Goal: Task Accomplishment & Management: Use online tool/utility

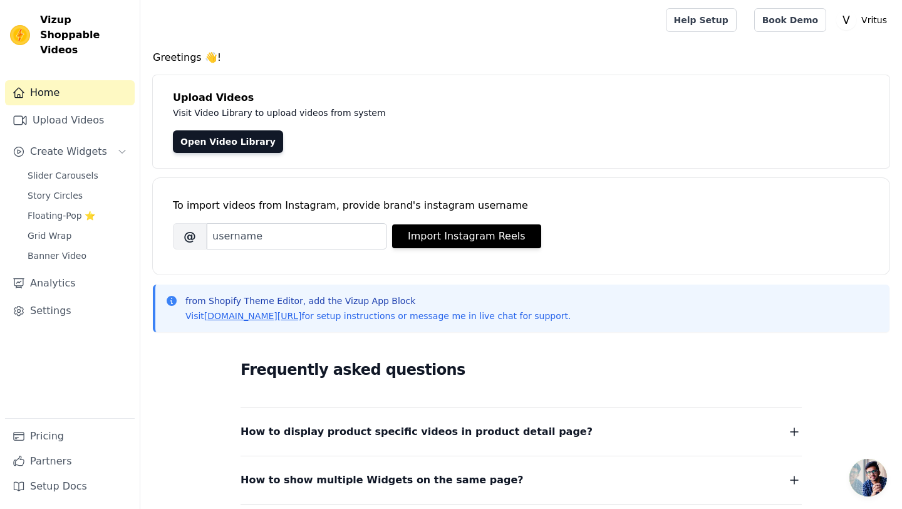
click at [363, 132] on div "Open Video Library" at bounding box center [521, 141] width 697 height 23
click at [207, 143] on link "Open Video Library" at bounding box center [228, 141] width 110 height 23
click at [492, 247] on button "Import Instagram Reels" at bounding box center [466, 236] width 149 height 24
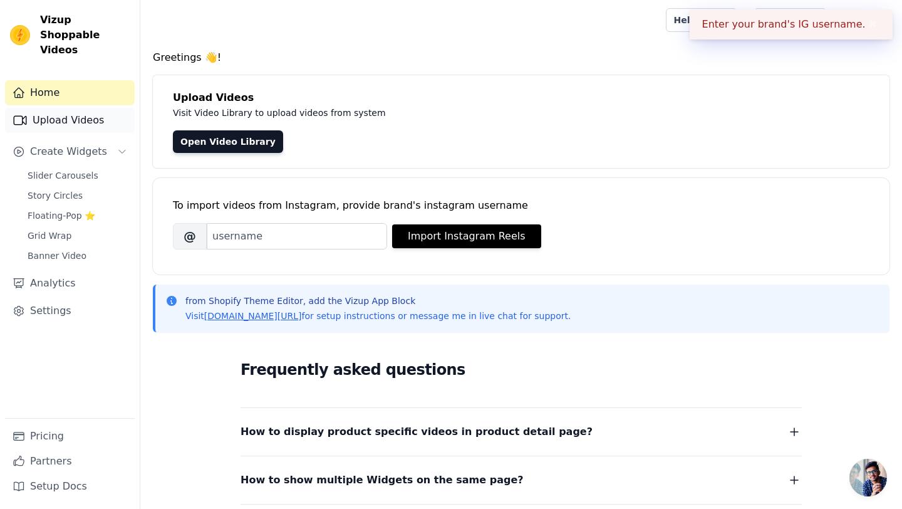
click at [55, 108] on link "Upload Videos" at bounding box center [70, 120] width 130 height 25
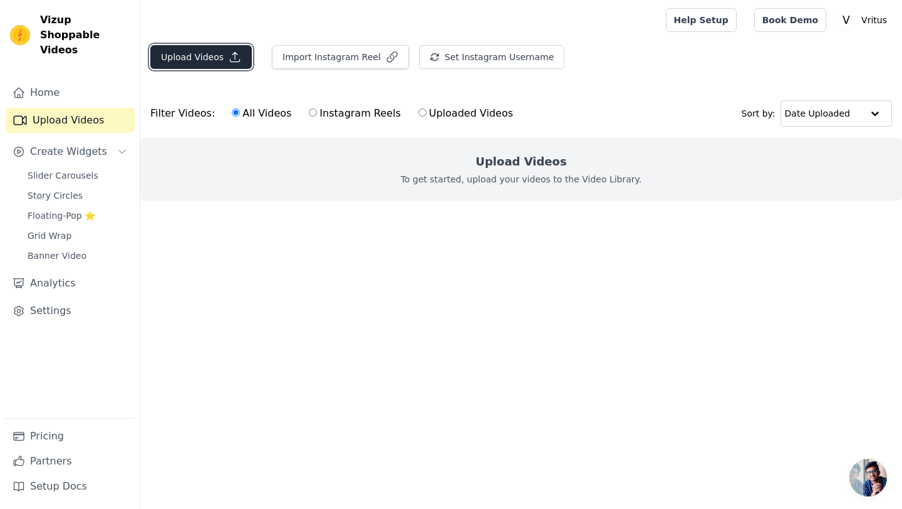
click at [175, 65] on button "Upload Videos" at bounding box center [200, 57] width 101 height 24
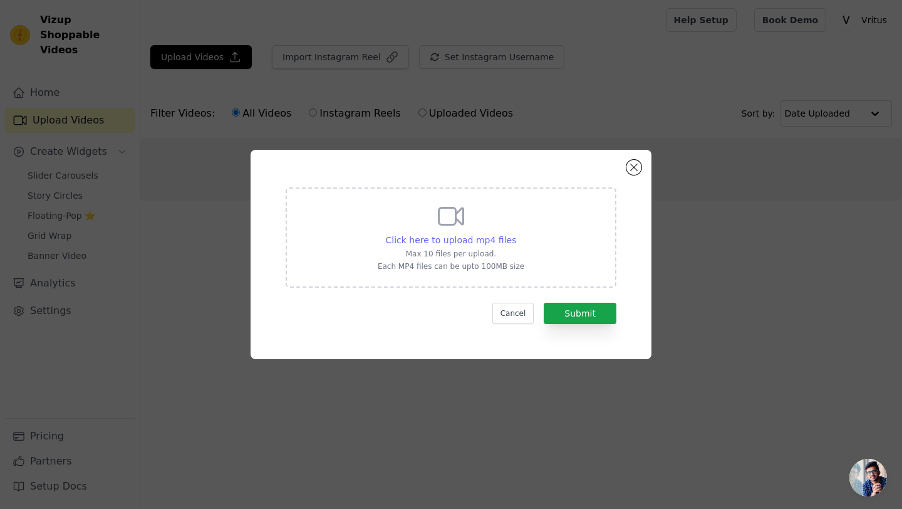
click at [460, 239] on span "Click here to upload mp4 files" at bounding box center [451, 240] width 131 height 10
click at [516, 234] on input "Click here to upload mp4 files Max 10 files per upload. Each MP4 files can be u…" at bounding box center [516, 233] width 1 height 1
type input "C:\fakepath\@_vritus Clean fur, fresh smell aur fungus-free tail – bas itna eas…"
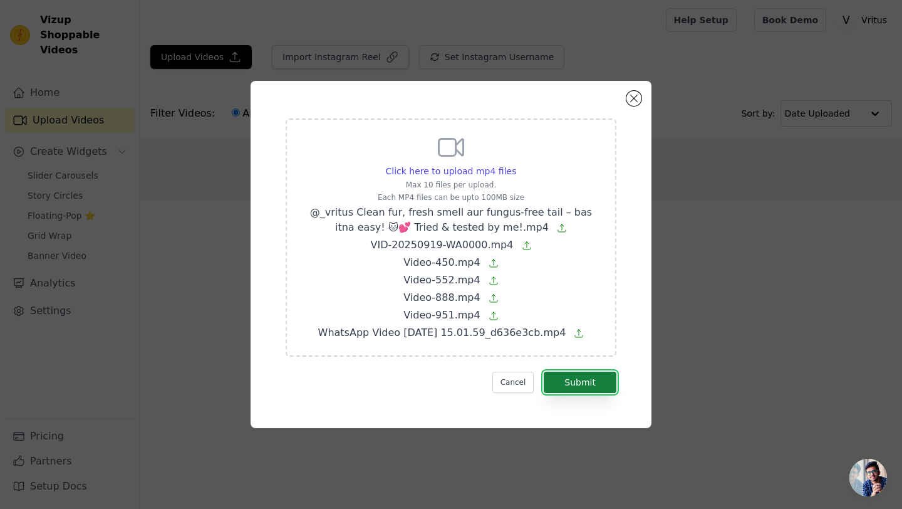
click at [596, 387] on button "Submit" at bounding box center [580, 382] width 73 height 21
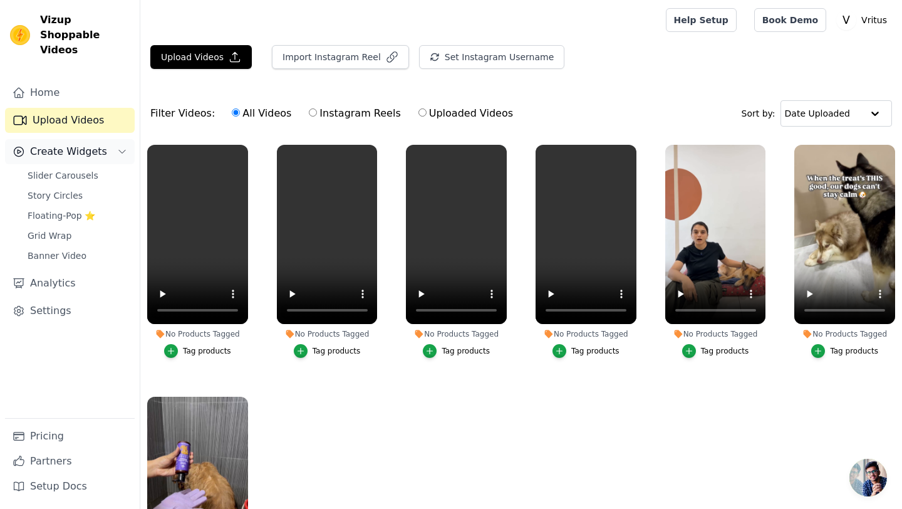
click at [93, 144] on span "Create Widgets" at bounding box center [68, 151] width 77 height 15
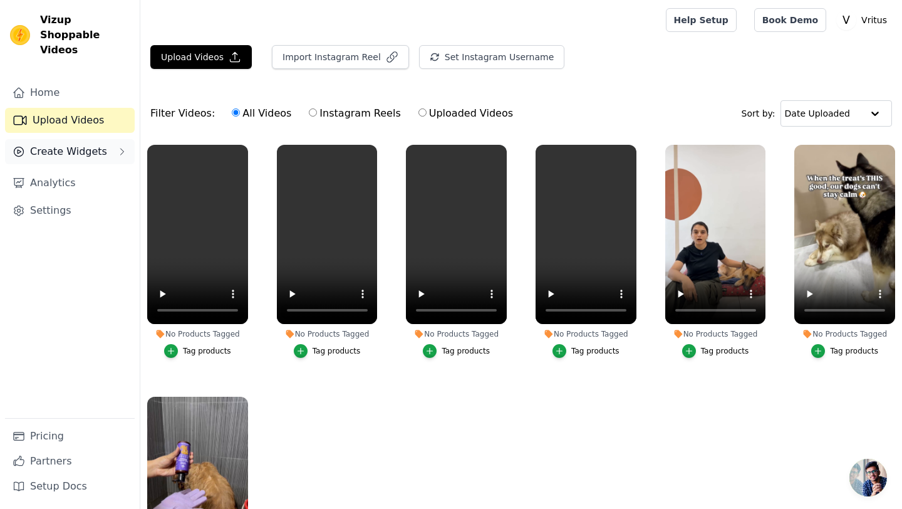
click at [71, 144] on span "Create Widgets" at bounding box center [68, 151] width 77 height 15
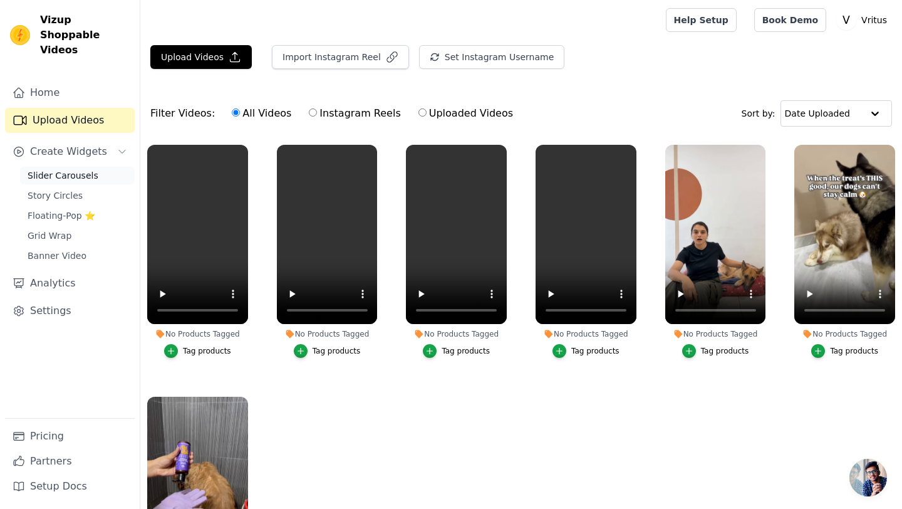
click at [71, 169] on span "Slider Carousels" at bounding box center [63, 175] width 71 height 13
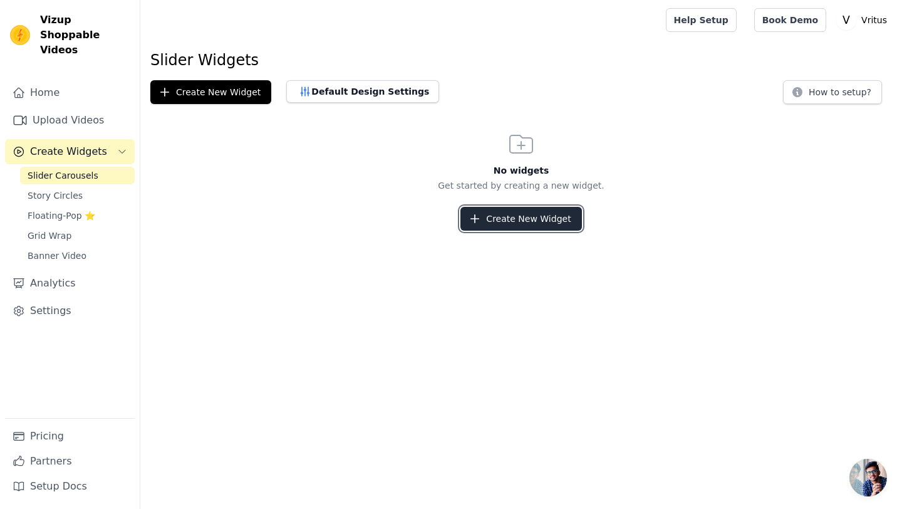
click at [477, 212] on icon "button" at bounding box center [475, 218] width 13 height 13
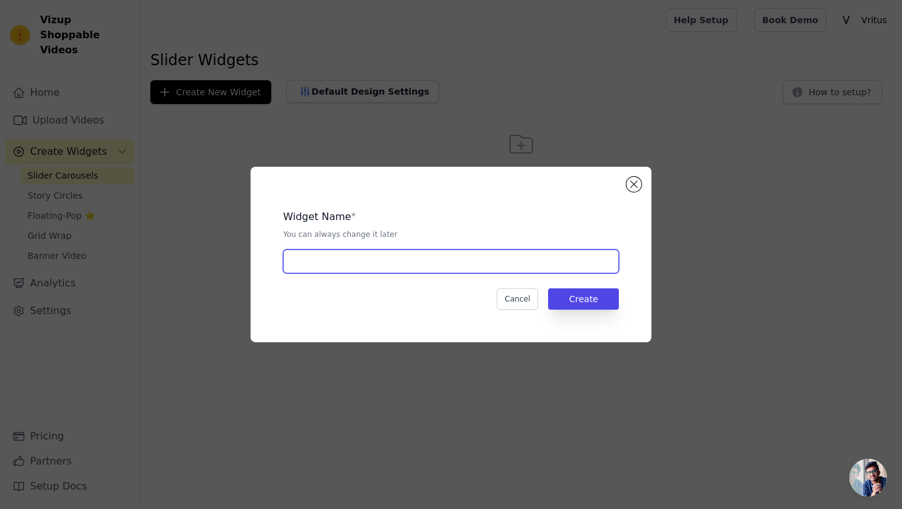
click at [367, 261] on input "text" at bounding box center [451, 261] width 336 height 24
type input "Vritus"
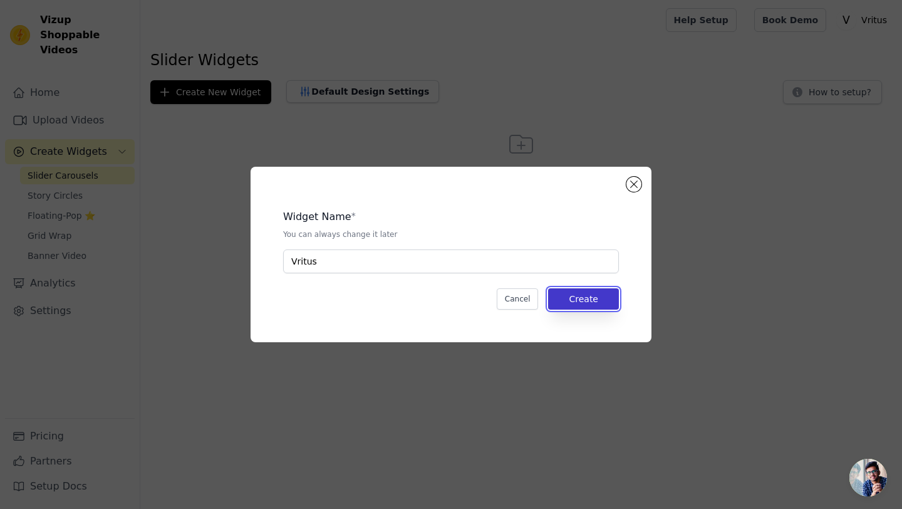
click at [589, 296] on button "Create" at bounding box center [583, 298] width 71 height 21
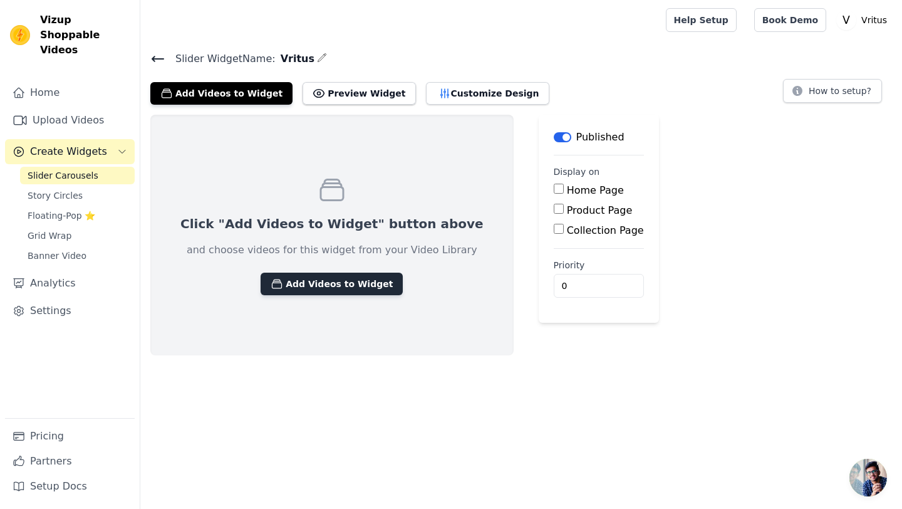
click at [321, 287] on button "Add Videos to Widget" at bounding box center [332, 284] width 142 height 23
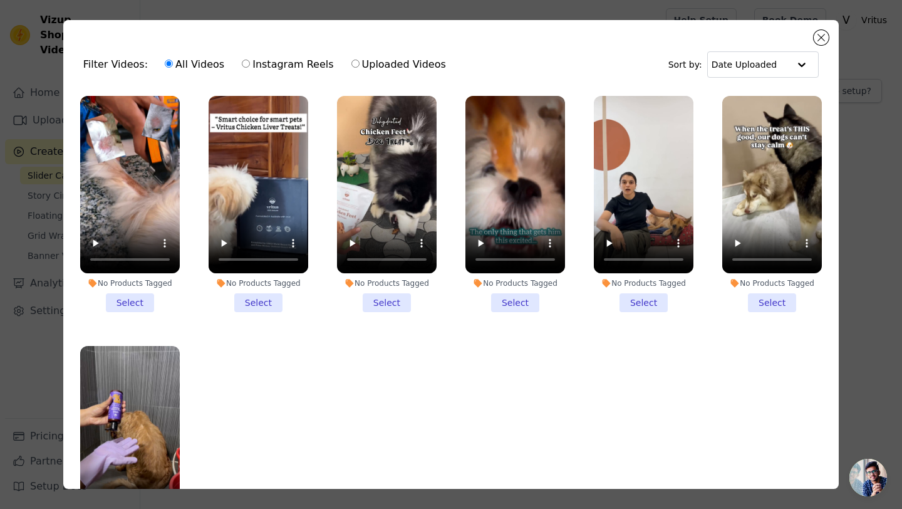
click at [142, 304] on li "No Products Tagged Select" at bounding box center [130, 204] width 100 height 216
click at [0, 0] on input "No Products Tagged Select" at bounding box center [0, 0] width 0 height 0
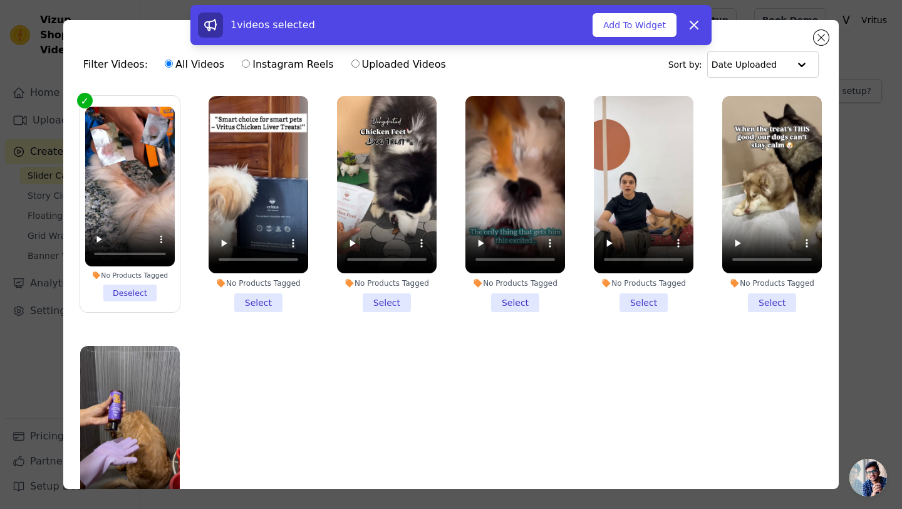
click at [259, 304] on li "No Products Tagged Select" at bounding box center [259, 204] width 100 height 216
click at [0, 0] on input "No Products Tagged Select" at bounding box center [0, 0] width 0 height 0
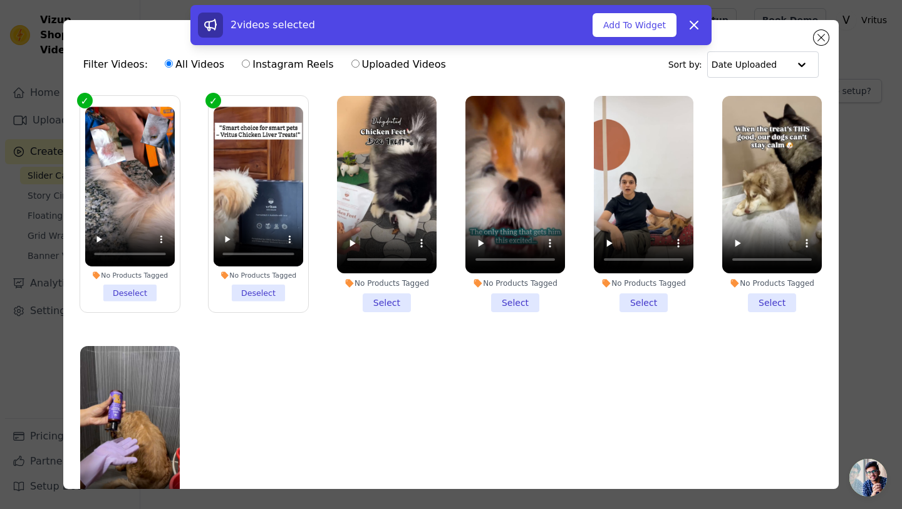
click at [399, 306] on li "No Products Tagged Select" at bounding box center [387, 204] width 100 height 216
click at [0, 0] on input "No Products Tagged Select" at bounding box center [0, 0] width 0 height 0
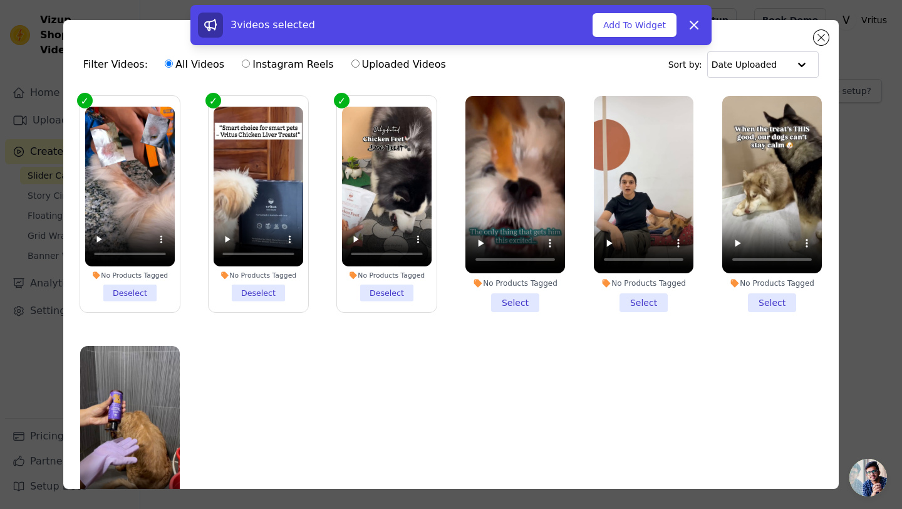
click at [508, 302] on li "No Products Tagged Select" at bounding box center [515, 204] width 100 height 216
click at [0, 0] on input "No Products Tagged Select" at bounding box center [0, 0] width 0 height 0
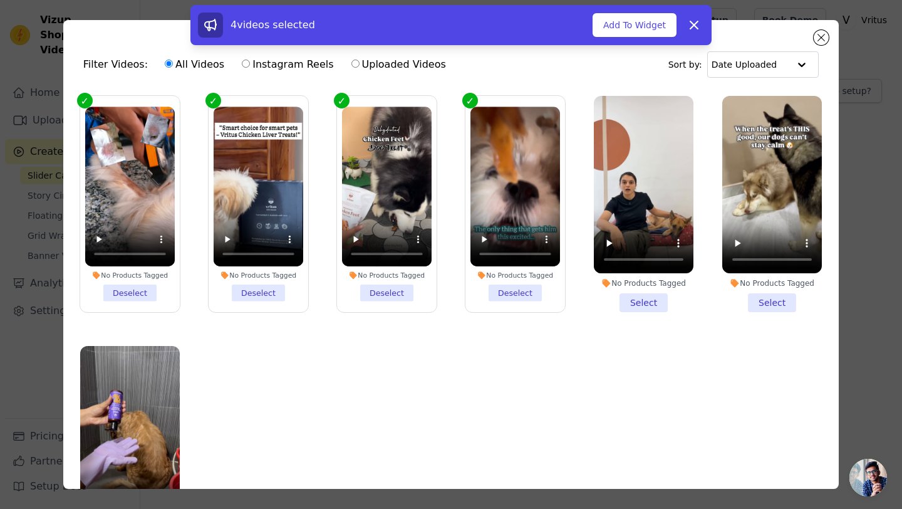
click at [613, 299] on li "No Products Tagged Select" at bounding box center [644, 204] width 100 height 216
click at [0, 0] on input "No Products Tagged Select" at bounding box center [0, 0] width 0 height 0
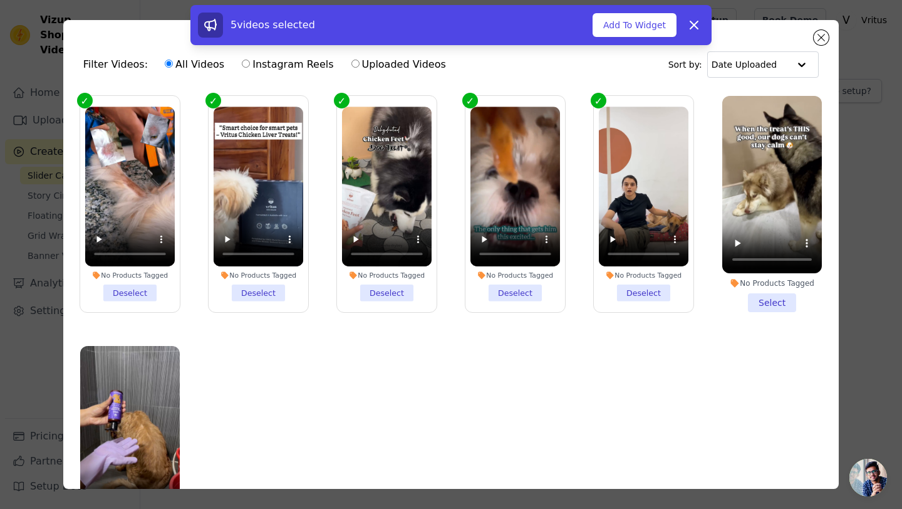
click at [748, 288] on div "No Products Tagged" at bounding box center [772, 283] width 100 height 10
click at [0, 0] on input "No Products Tagged Select" at bounding box center [0, 0] width 0 height 0
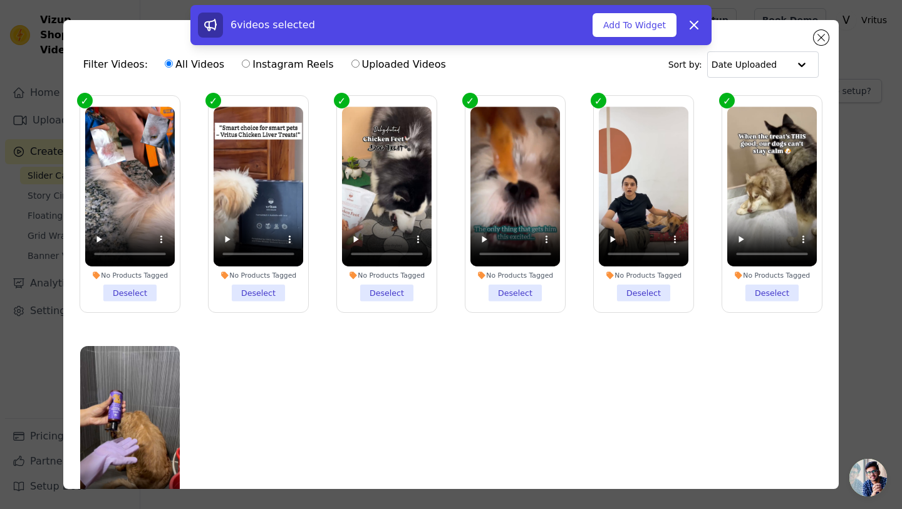
click at [749, 290] on li "No Products Tagged Deselect" at bounding box center [772, 204] width 90 height 194
click at [0, 0] on input "No Products Tagged Deselect" at bounding box center [0, 0] width 0 height 0
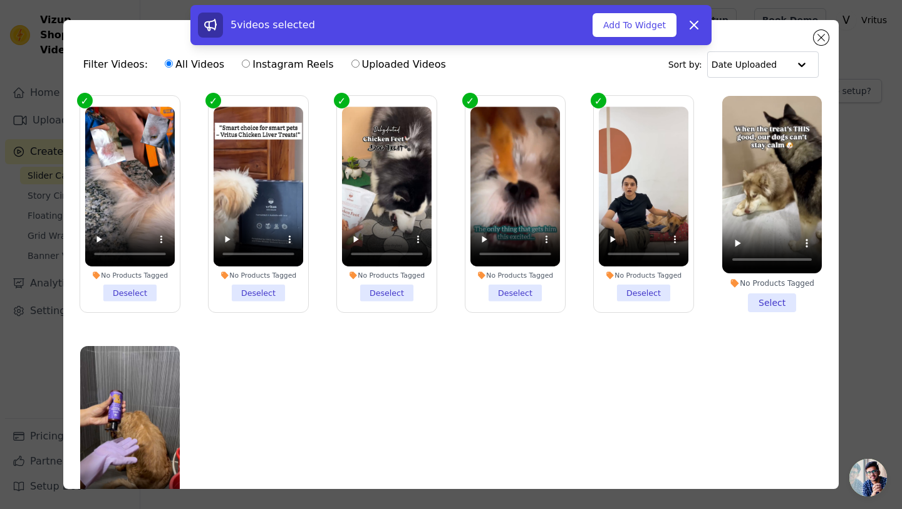
click at [652, 290] on li "No Products Tagged Deselect" at bounding box center [644, 204] width 90 height 194
click at [0, 0] on input "No Products Tagged Deselect" at bounding box center [0, 0] width 0 height 0
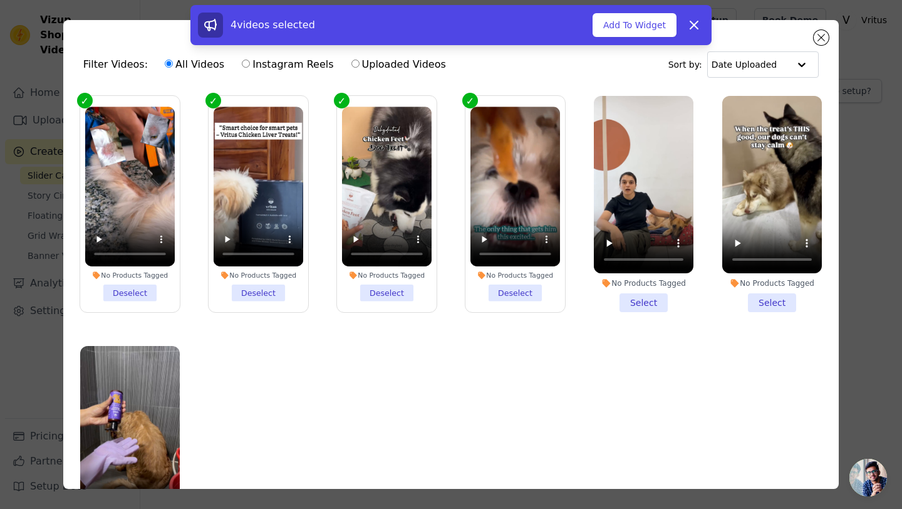
click at [532, 290] on li "No Products Tagged Deselect" at bounding box center [515, 204] width 90 height 194
click at [0, 0] on input "No Products Tagged Deselect" at bounding box center [0, 0] width 0 height 0
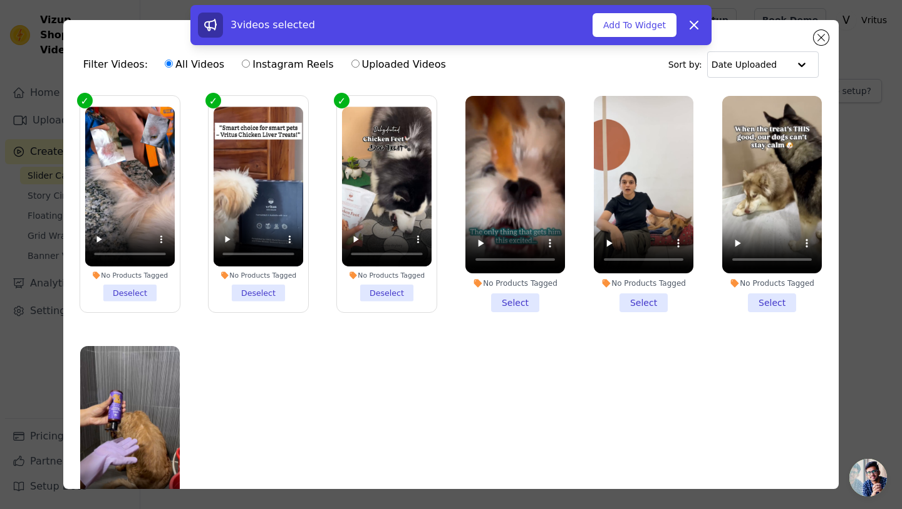
click at [378, 296] on li "No Products Tagged Deselect" at bounding box center [387, 204] width 90 height 194
click at [0, 0] on input "No Products Tagged Deselect" at bounding box center [0, 0] width 0 height 0
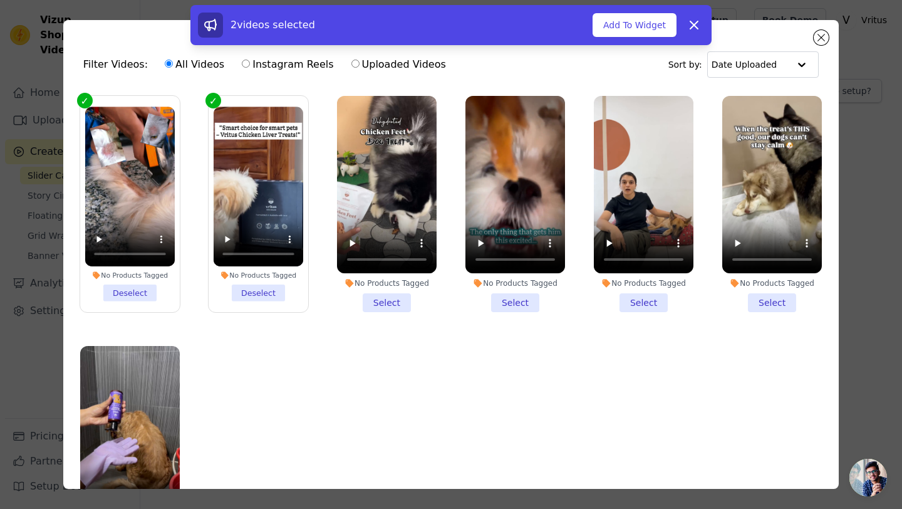
click at [265, 282] on li "No Products Tagged Deselect" at bounding box center [259, 204] width 90 height 194
click at [0, 0] on input "No Products Tagged Deselect" at bounding box center [0, 0] width 0 height 0
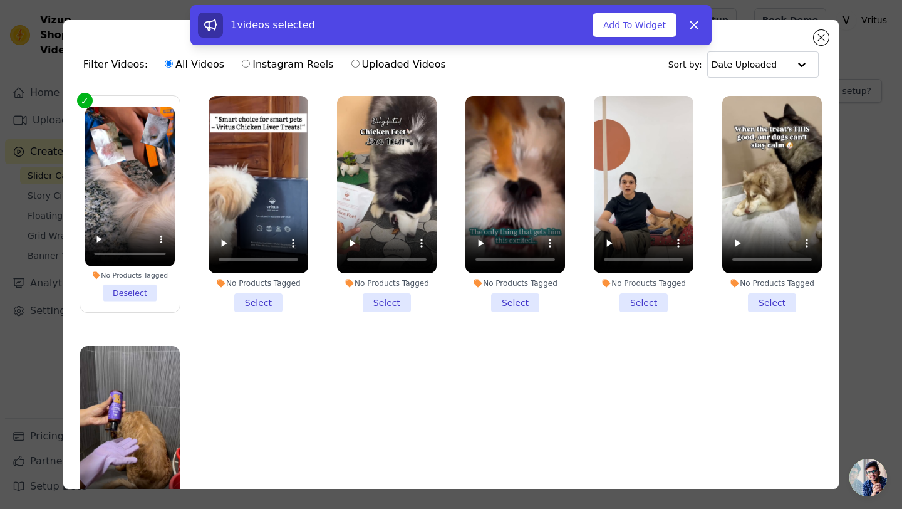
click at [116, 289] on li "No Products Tagged Deselect" at bounding box center [130, 204] width 90 height 194
click at [0, 0] on input "No Products Tagged Deselect" at bounding box center [0, 0] width 0 height 0
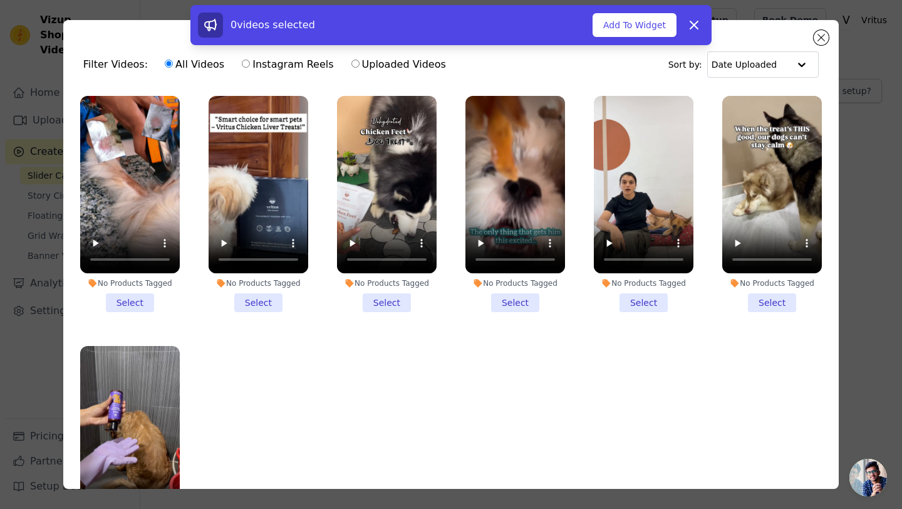
click at [640, 301] on li "No Products Tagged Select" at bounding box center [644, 204] width 100 height 216
click at [0, 0] on input "No Products Tagged Select" at bounding box center [0, 0] width 0 height 0
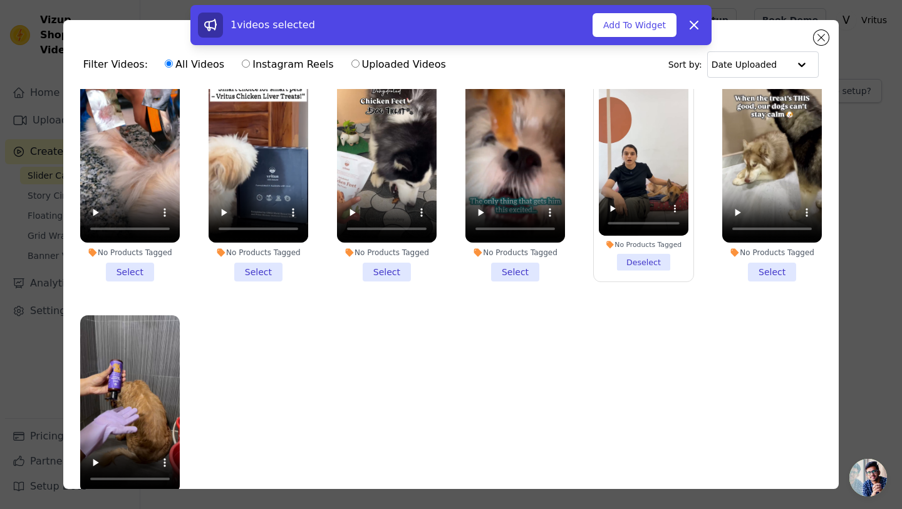
scroll to position [109, 0]
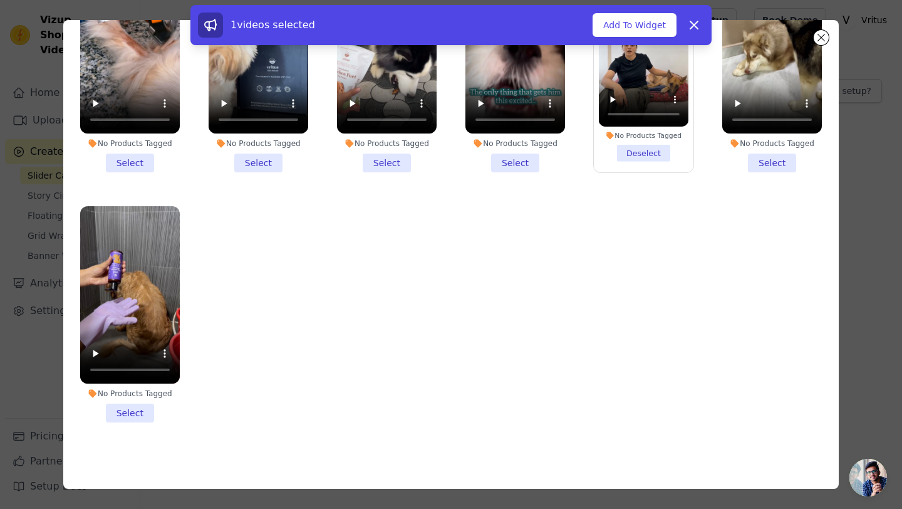
click at [138, 418] on li "No Products Tagged Select" at bounding box center [130, 314] width 100 height 216
click at [0, 0] on input "No Products Tagged Select" at bounding box center [0, 0] width 0 height 0
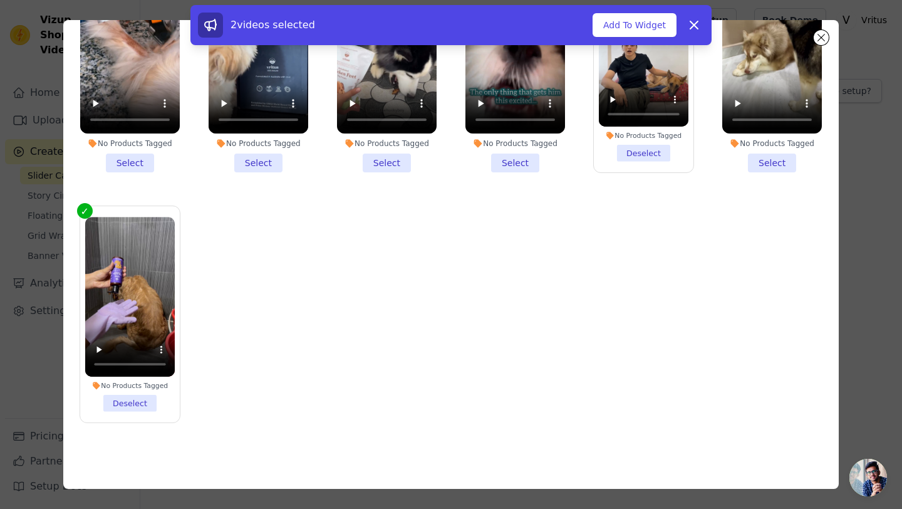
scroll to position [0, 0]
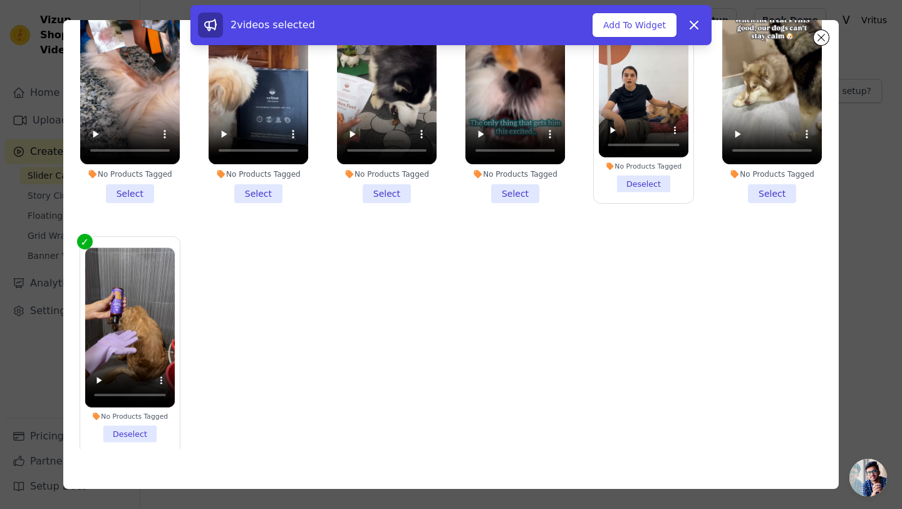
click at [392, 193] on li "No Products Tagged Select" at bounding box center [387, 95] width 100 height 216
click at [0, 0] on input "No Products Tagged Select" at bounding box center [0, 0] width 0 height 0
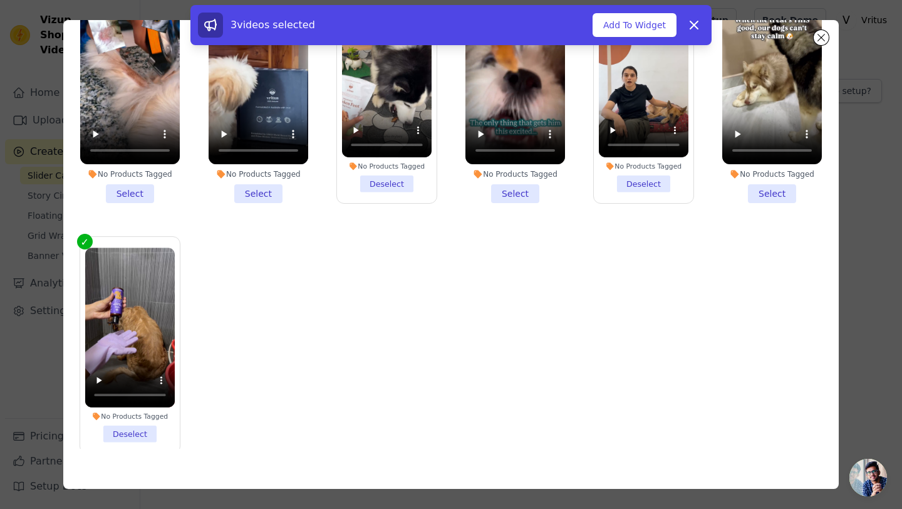
click at [774, 192] on li "No Products Tagged Select" at bounding box center [772, 95] width 100 height 216
click at [0, 0] on input "No Products Tagged Select" at bounding box center [0, 0] width 0 height 0
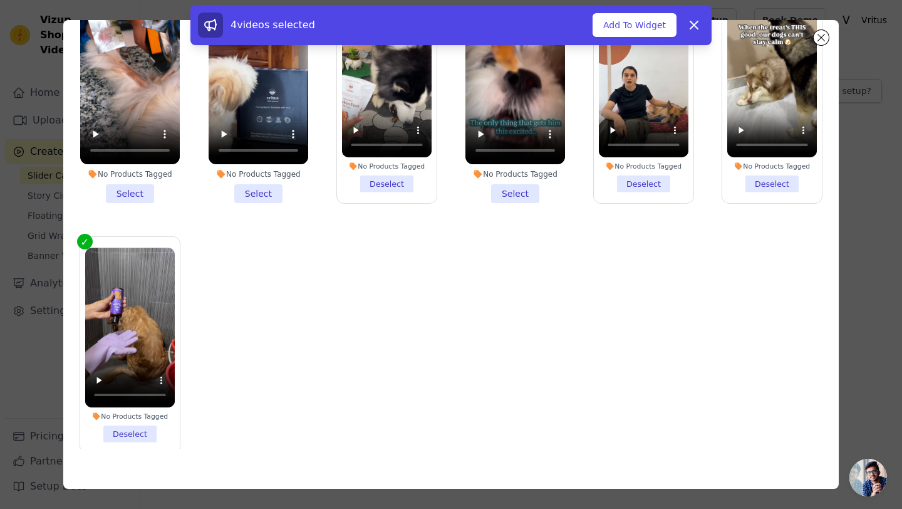
click at [519, 194] on li "No Products Tagged Select" at bounding box center [515, 95] width 100 height 216
click at [0, 0] on input "No Products Tagged Select" at bounding box center [0, 0] width 0 height 0
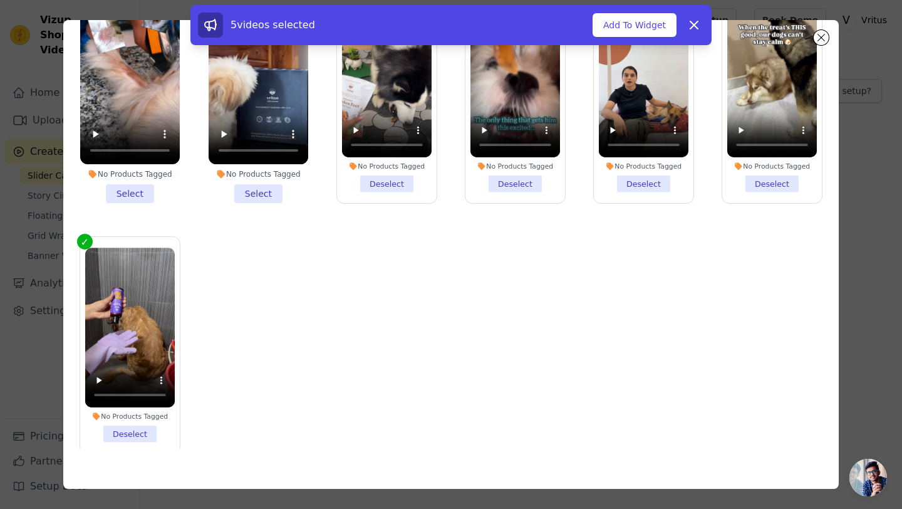
click at [256, 187] on li "No Products Tagged Select" at bounding box center [259, 95] width 100 height 216
click at [0, 0] on input "No Products Tagged Select" at bounding box center [0, 0] width 0 height 0
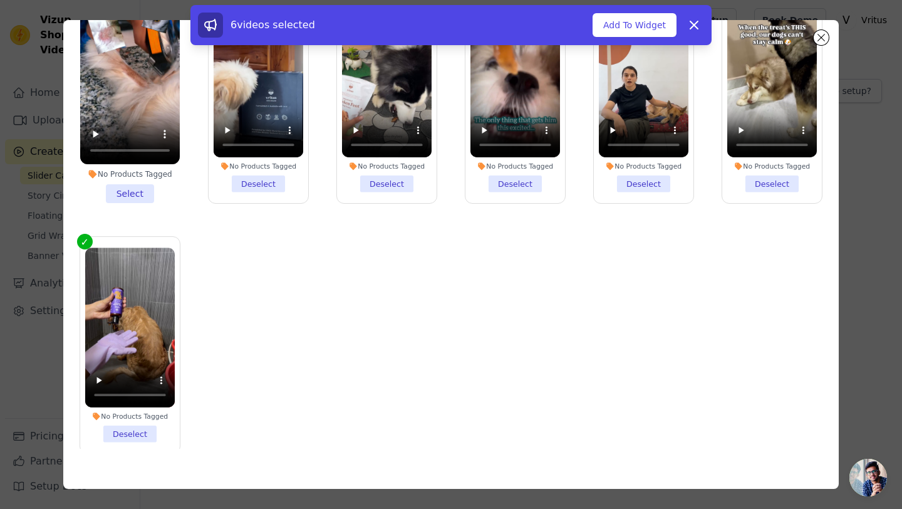
click at [122, 197] on li "No Products Tagged Select" at bounding box center [130, 95] width 100 height 216
click at [0, 0] on input "No Products Tagged Select" at bounding box center [0, 0] width 0 height 0
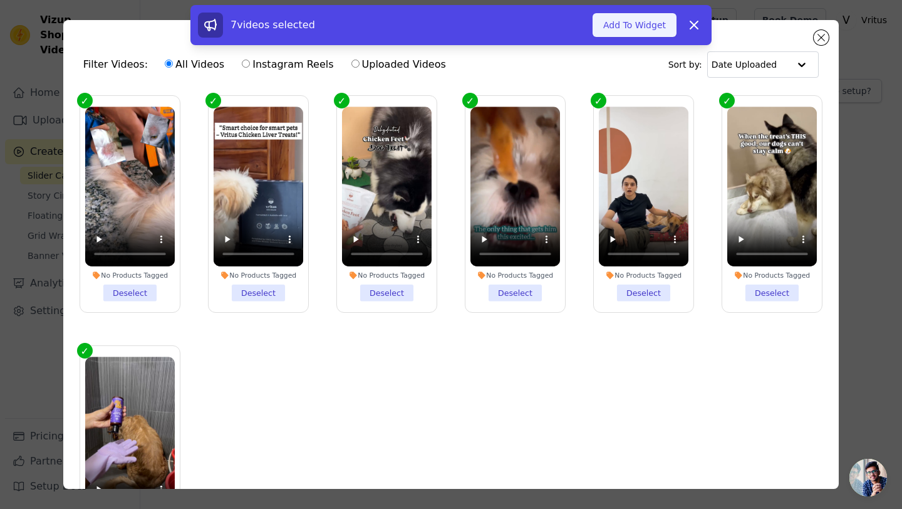
click at [631, 27] on button "Add To Widget" at bounding box center [635, 25] width 84 height 24
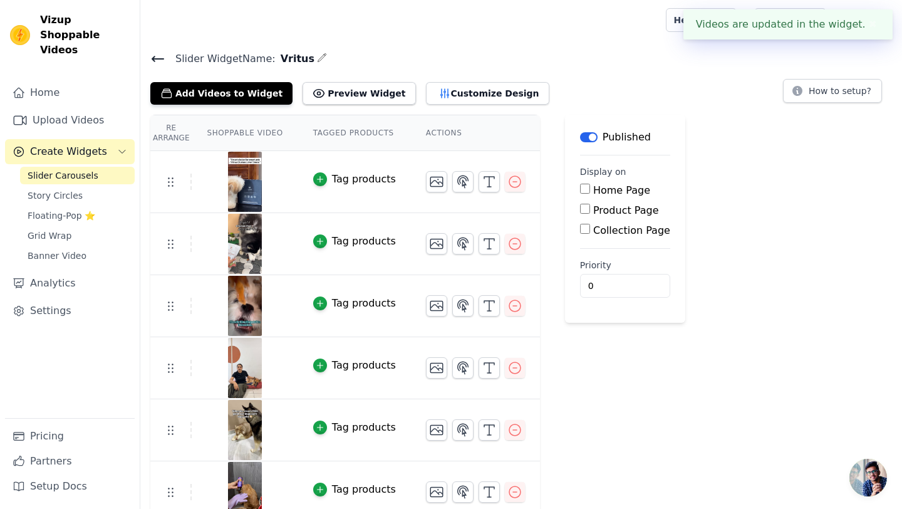
click at [608, 210] on label "Product Page" at bounding box center [626, 210] width 66 height 12
click at [590, 210] on input "Product Page" at bounding box center [585, 209] width 10 height 10
checkbox input "true"
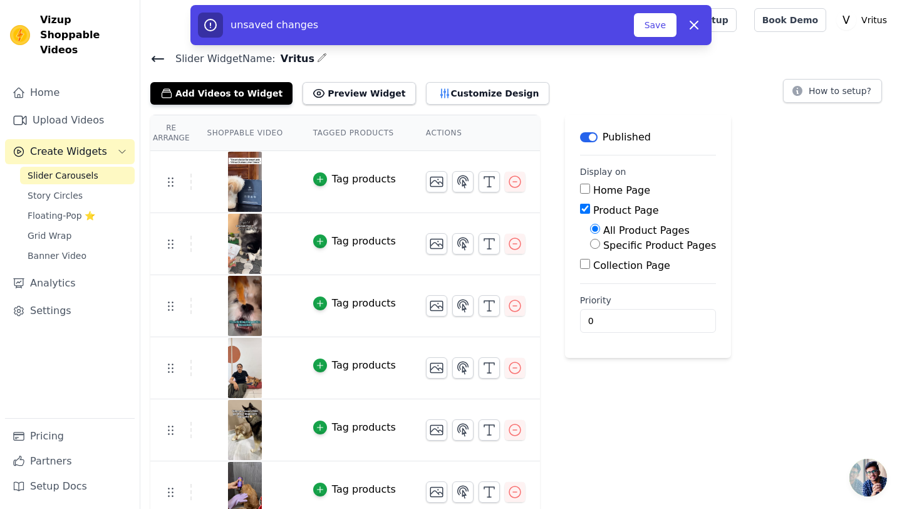
click at [611, 188] on label "Home Page" at bounding box center [621, 190] width 57 height 12
click at [590, 188] on input "Home Page" at bounding box center [585, 189] width 10 height 10
checkbox input "true"
click at [672, 318] on input "1" at bounding box center [648, 321] width 136 height 24
click at [672, 318] on input "2" at bounding box center [648, 321] width 136 height 24
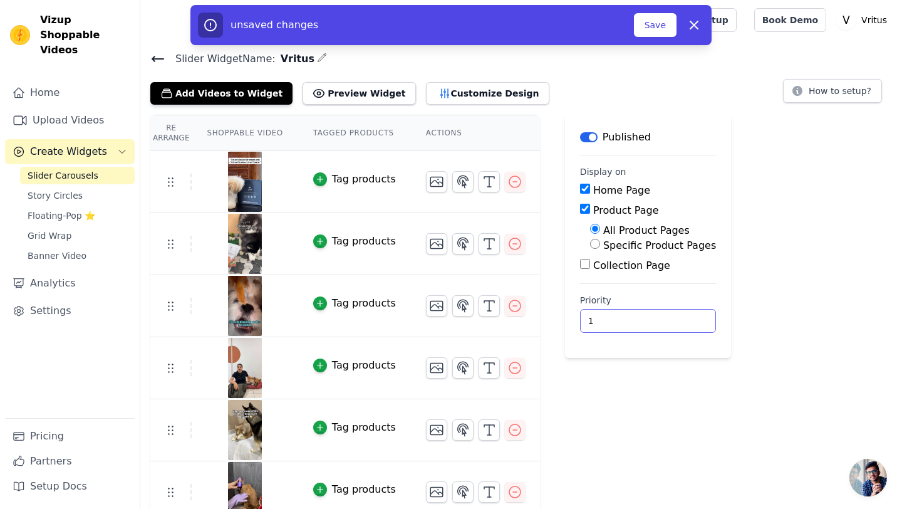
click at [673, 325] on input "1" at bounding box center [648, 321] width 136 height 24
type input "0"
click at [673, 325] on input "0" at bounding box center [648, 321] width 136 height 24
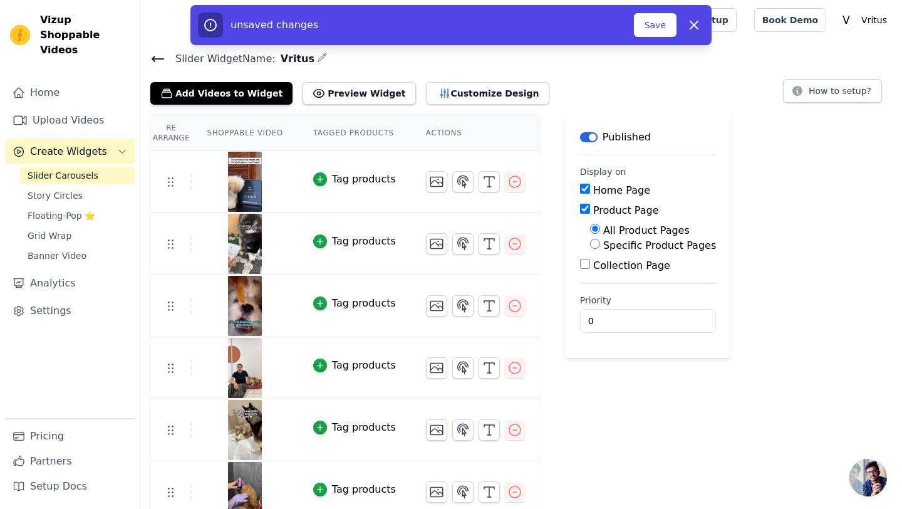
click at [632, 350] on main "Label Published Display on Home Page Product Page All Product Pages Specific Pr…" at bounding box center [648, 236] width 166 height 243
click at [657, 28] on button "Save" at bounding box center [655, 25] width 43 height 24
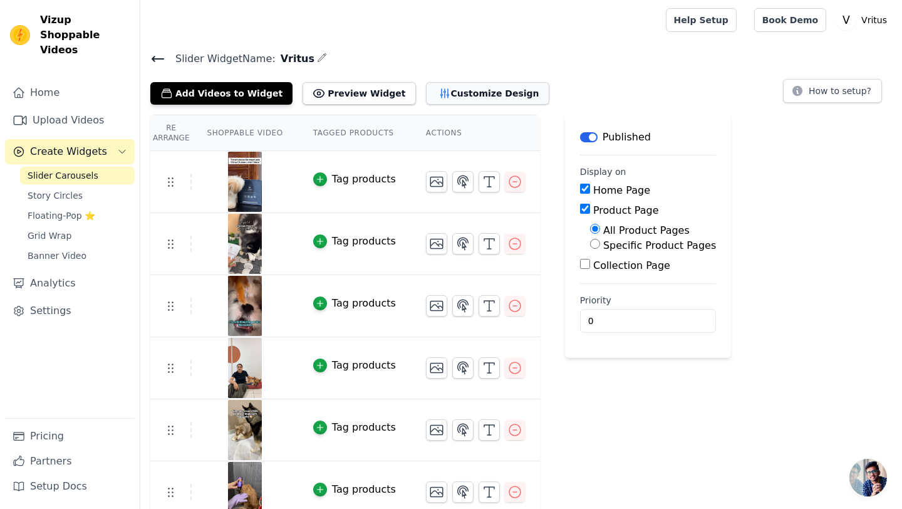
click at [465, 87] on button "Customize Design" at bounding box center [487, 93] width 123 height 23
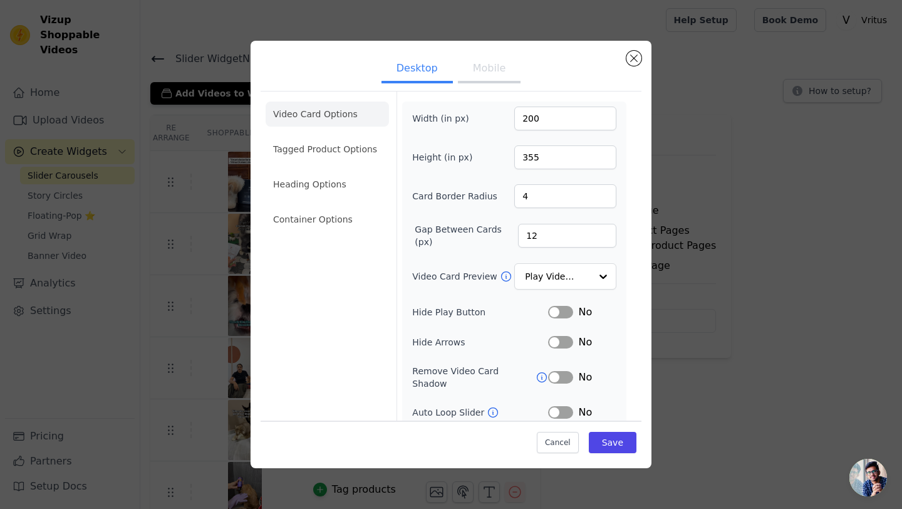
click at [494, 73] on button "Mobile" at bounding box center [489, 70] width 63 height 28
click at [439, 72] on button "Desktop" at bounding box center [417, 70] width 71 height 28
click at [494, 71] on button "Mobile" at bounding box center [489, 70] width 63 height 28
click at [560, 120] on input "200" at bounding box center [565, 119] width 102 height 24
click at [533, 118] on input "200" at bounding box center [565, 119] width 102 height 24
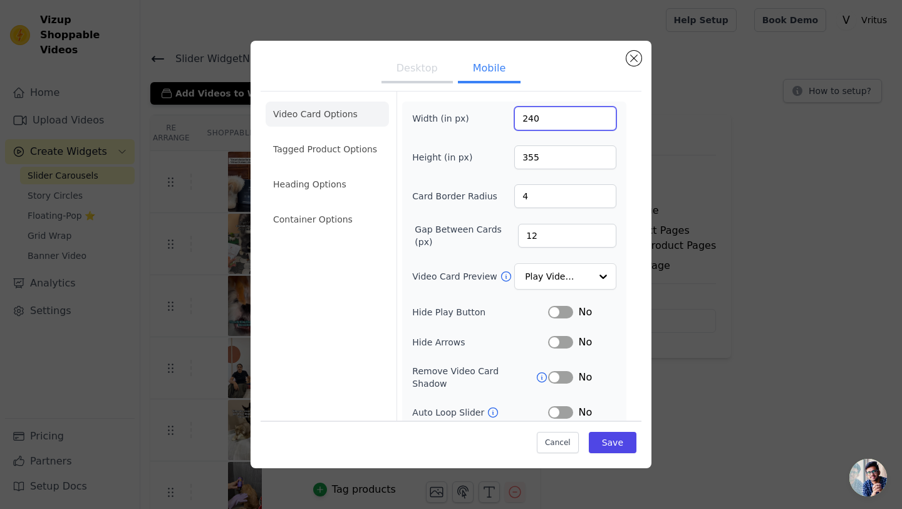
type input "240"
click at [534, 155] on input "355" at bounding box center [565, 157] width 102 height 24
drag, startPoint x: 541, startPoint y: 155, endPoint x: 521, endPoint y: 155, distance: 20.0
click at [521, 155] on input "355" at bounding box center [565, 157] width 102 height 24
type input "420"
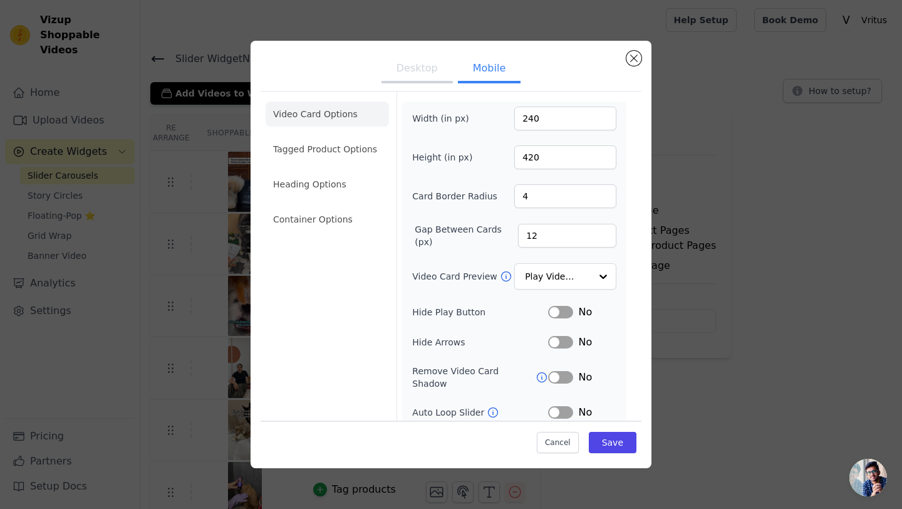
click at [409, 73] on button "Desktop" at bounding box center [417, 70] width 71 height 28
click at [532, 117] on input "200" at bounding box center [565, 119] width 102 height 24
type input "240"
drag, startPoint x: 544, startPoint y: 157, endPoint x: 520, endPoint y: 157, distance: 23.8
click at [520, 157] on input "355" at bounding box center [565, 157] width 102 height 24
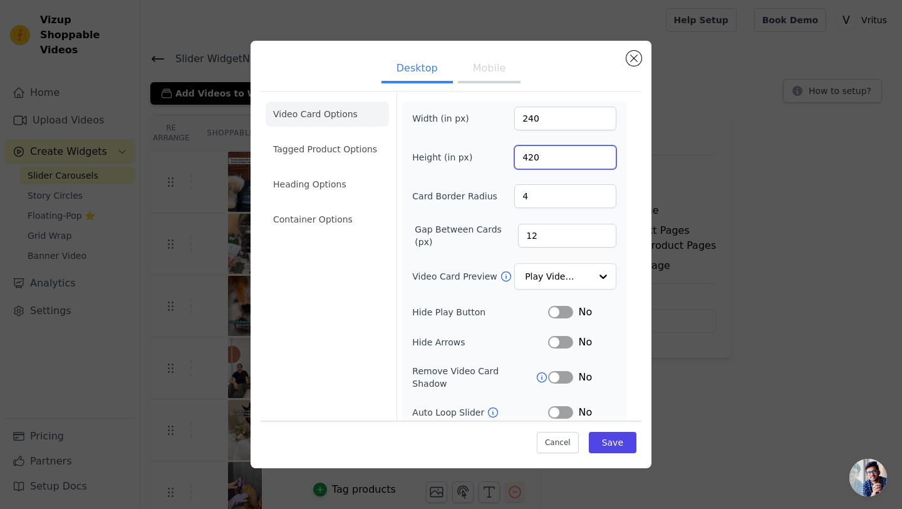
type input "420"
click at [536, 235] on input "12" at bounding box center [567, 236] width 98 height 24
type input "1"
type input "20"
click at [620, 441] on button "Save" at bounding box center [613, 442] width 48 height 21
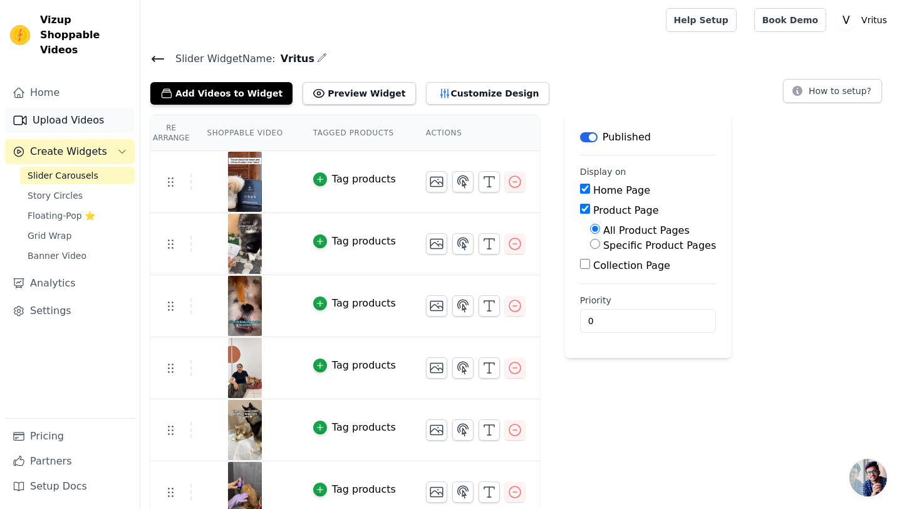
click at [75, 110] on link "Upload Videos" at bounding box center [70, 120] width 130 height 25
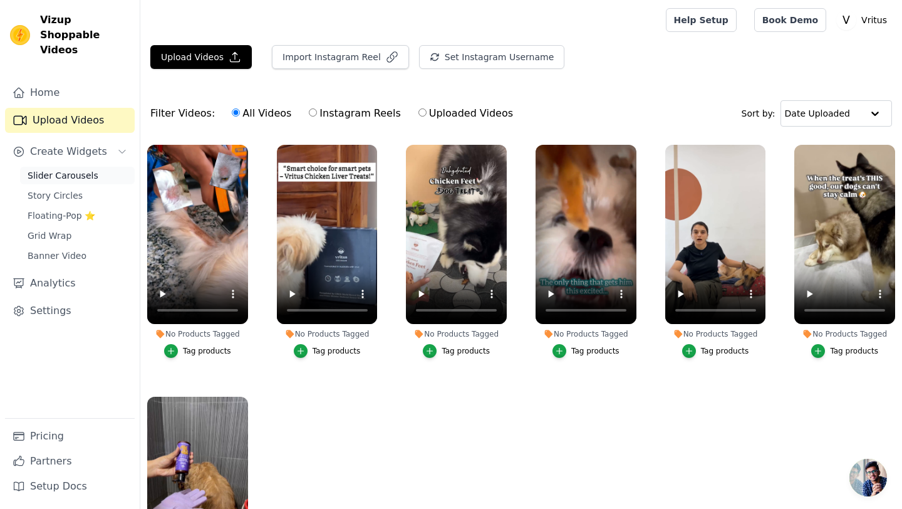
click at [69, 169] on span "Slider Carousels" at bounding box center [63, 175] width 71 height 13
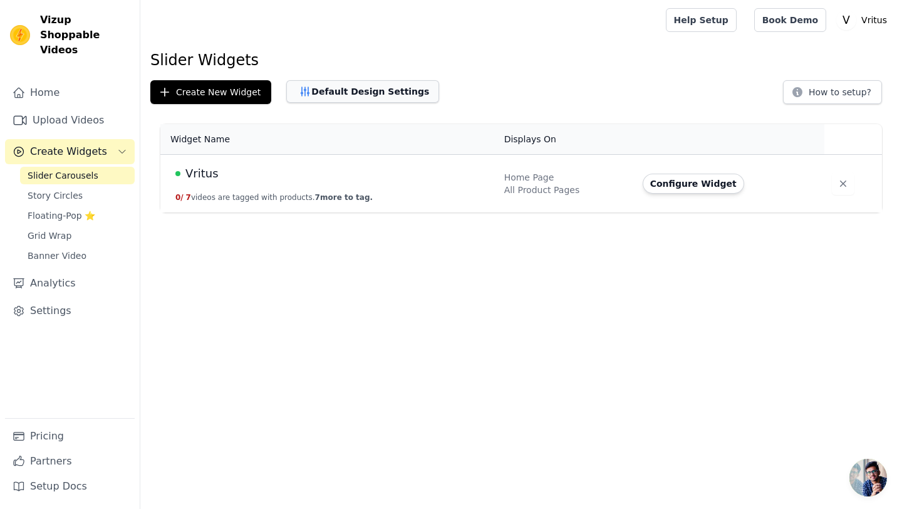
click at [352, 91] on button "Default Design Settings" at bounding box center [362, 91] width 153 height 23
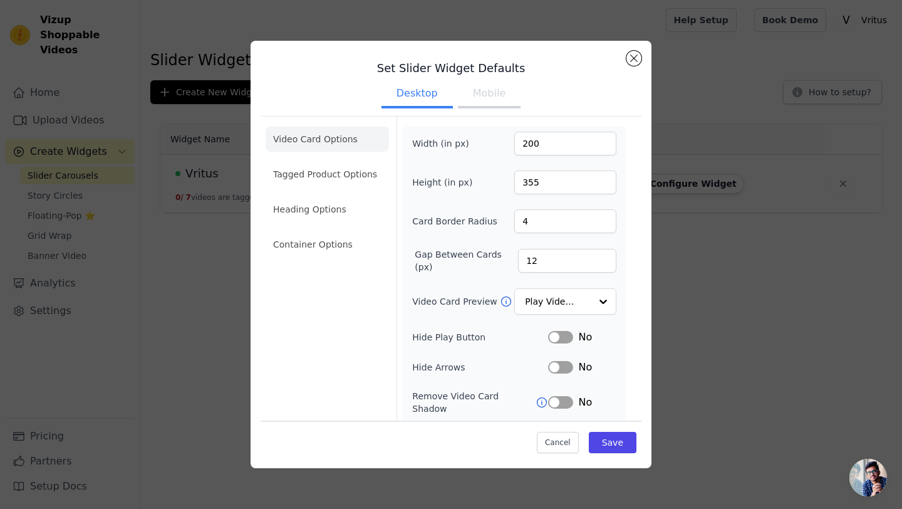
click at [491, 94] on button "Mobile" at bounding box center [489, 95] width 63 height 28
click at [408, 95] on button "Desktop" at bounding box center [417, 95] width 71 height 28
click at [484, 93] on button "Mobile" at bounding box center [489, 95] width 63 height 28
click at [588, 299] on input "Video Card Preview" at bounding box center [558, 301] width 65 height 25
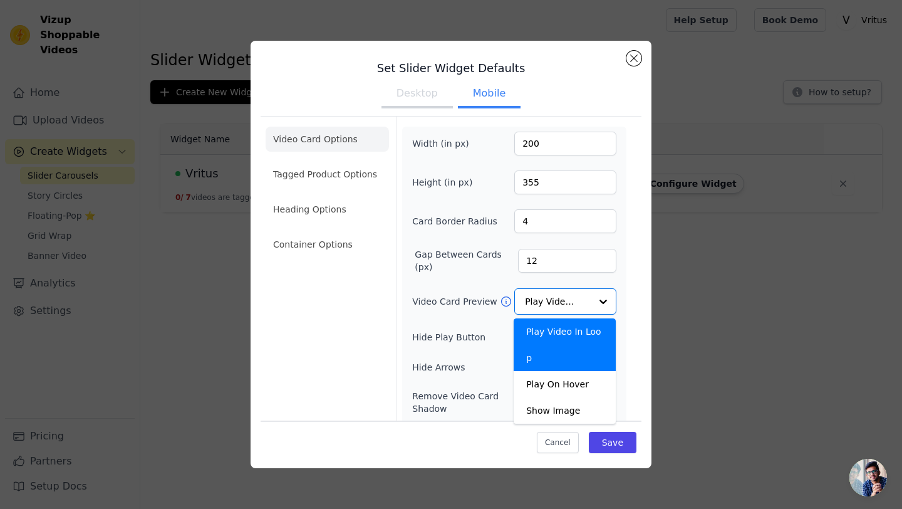
click at [625, 324] on div "Width (in px) 200 Height (in px) 355 Card Border Radius 4 Gap Between Cards (px…" at bounding box center [514, 333] width 224 height 413
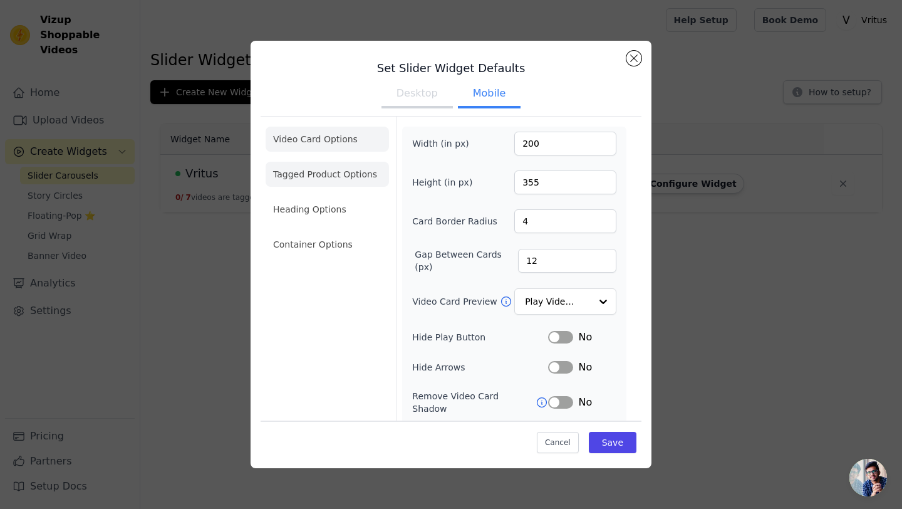
click at [293, 178] on li "Tagged Product Options" at bounding box center [327, 174] width 123 height 25
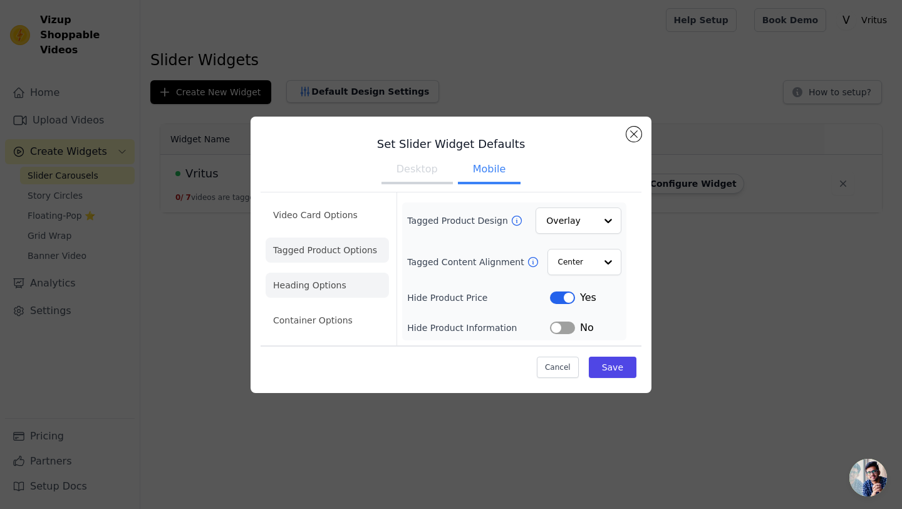
click at [313, 276] on li "Heading Options" at bounding box center [327, 285] width 123 height 25
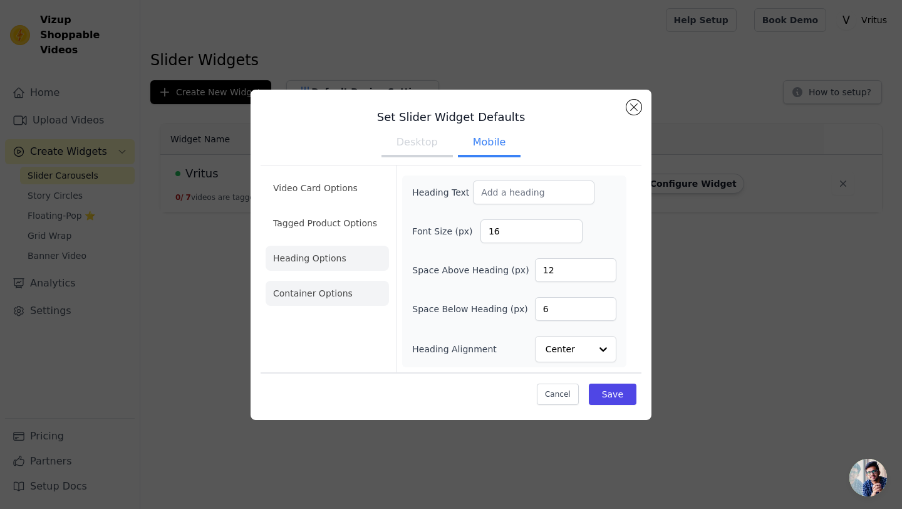
click at [314, 291] on li "Container Options" at bounding box center [327, 293] width 123 height 25
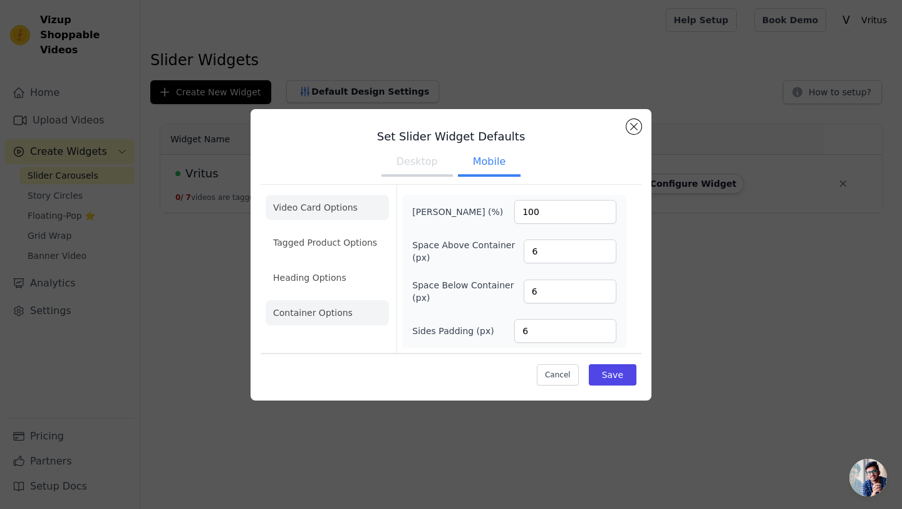
click at [318, 205] on li "Video Card Options" at bounding box center [327, 207] width 123 height 25
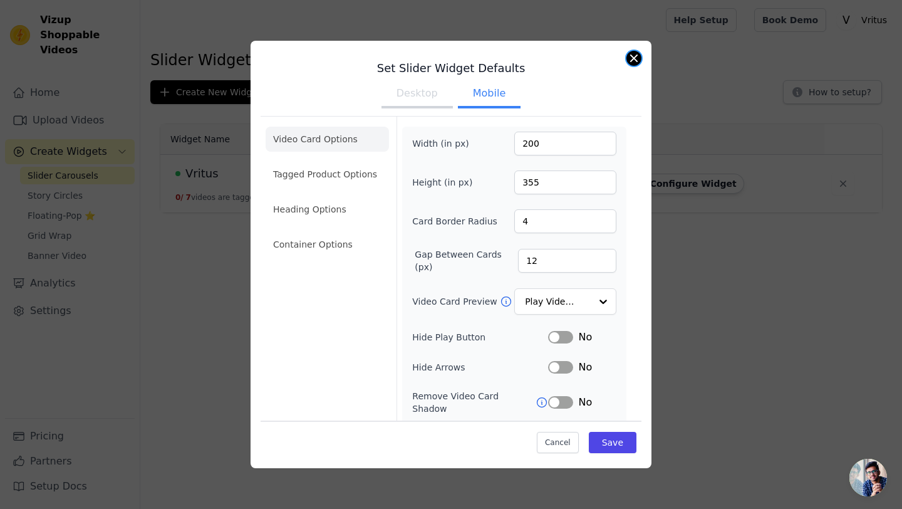
click at [633, 61] on button "Close modal" at bounding box center [633, 58] width 15 height 15
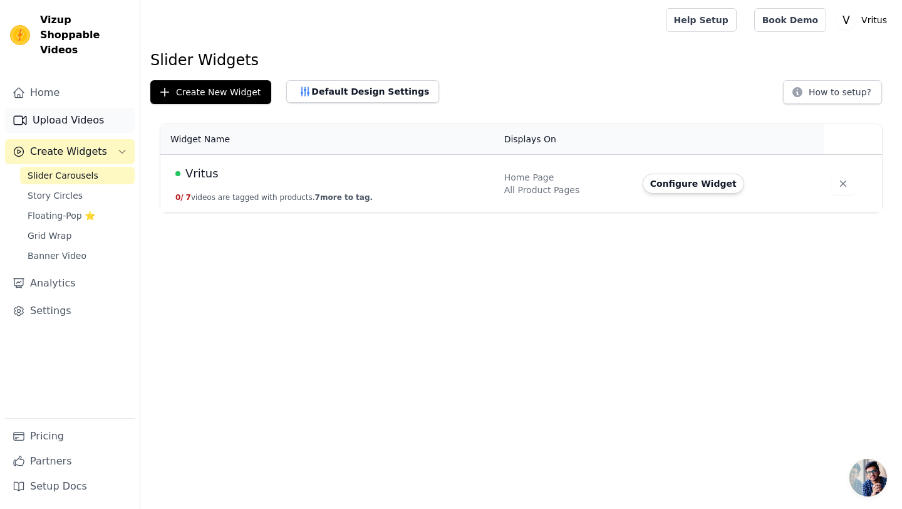
click at [74, 108] on link "Upload Videos" at bounding box center [70, 120] width 130 height 25
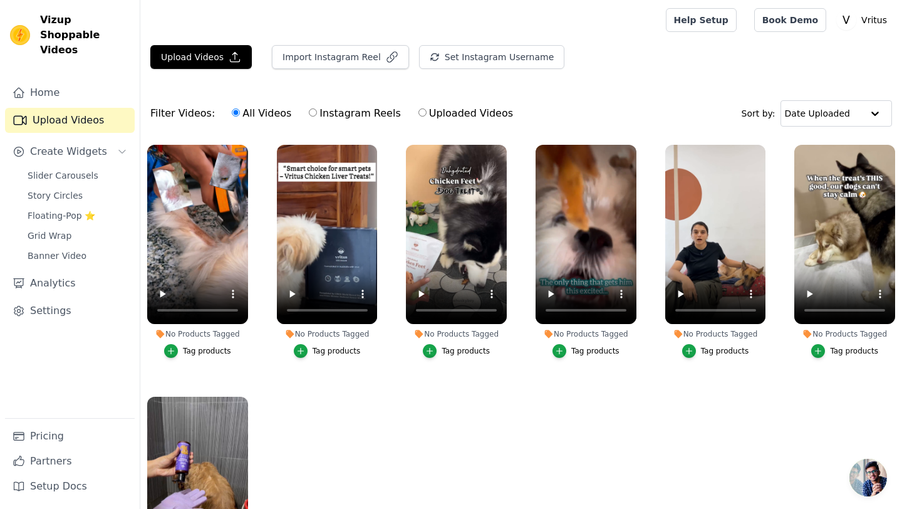
click at [448, 115] on label "Uploaded Videos" at bounding box center [466, 113] width 96 height 16
click at [427, 115] on input "Uploaded Videos" at bounding box center [422, 112] width 8 height 8
radio input "true"
click at [197, 58] on button "Upload Videos" at bounding box center [200, 57] width 101 height 24
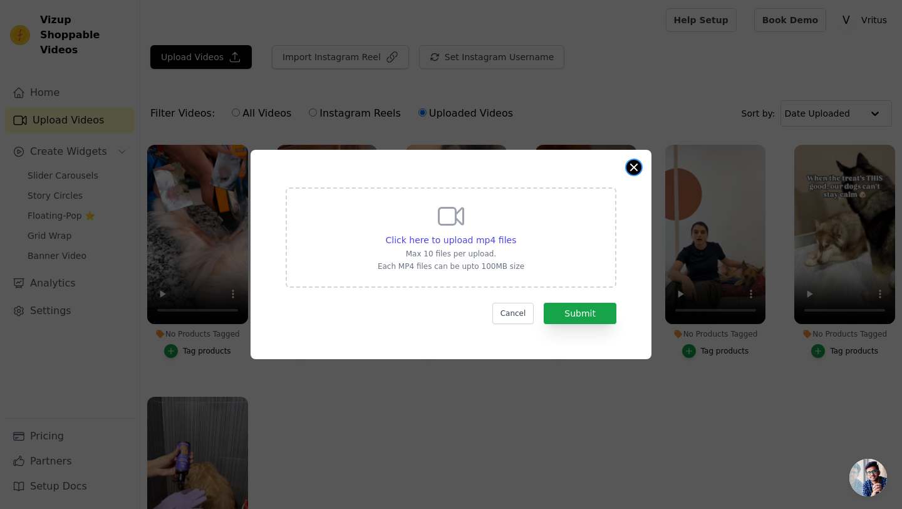
click at [633, 166] on button "Close modal" at bounding box center [633, 167] width 15 height 15
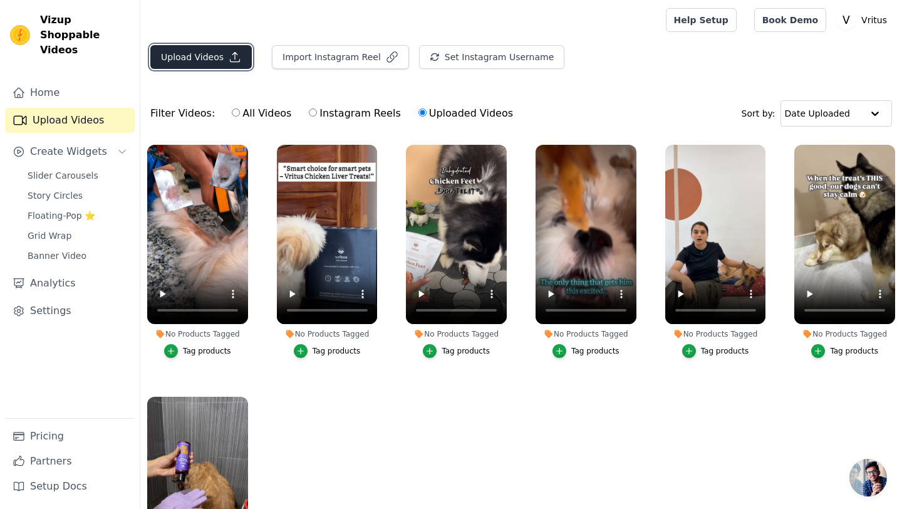
click at [190, 65] on button "Upload Videos" at bounding box center [200, 57] width 101 height 24
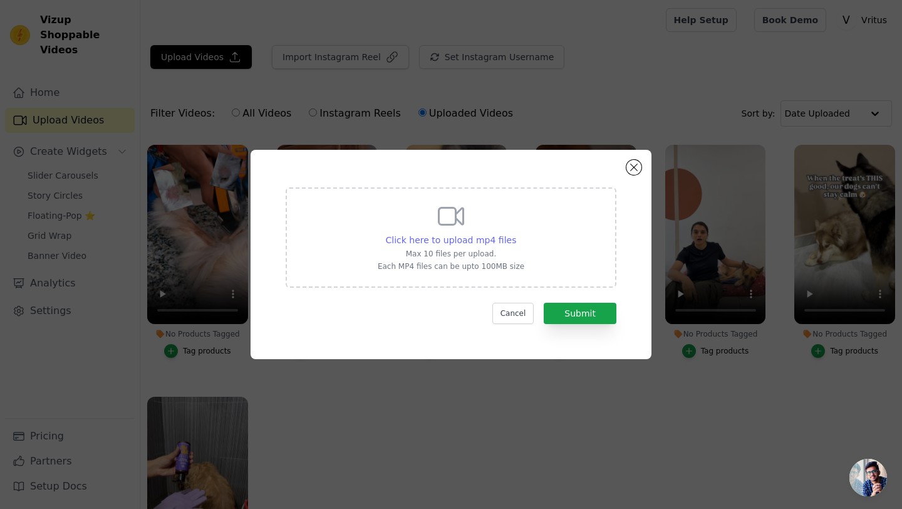
click at [483, 239] on span "Click here to upload mp4 files" at bounding box center [451, 240] width 131 height 10
click at [516, 234] on input "Click here to upload mp4 files Max 10 files per upload. Each MP4 files can be u…" at bounding box center [516, 233] width 1 height 1
click at [633, 172] on button "Close modal" at bounding box center [633, 167] width 15 height 15
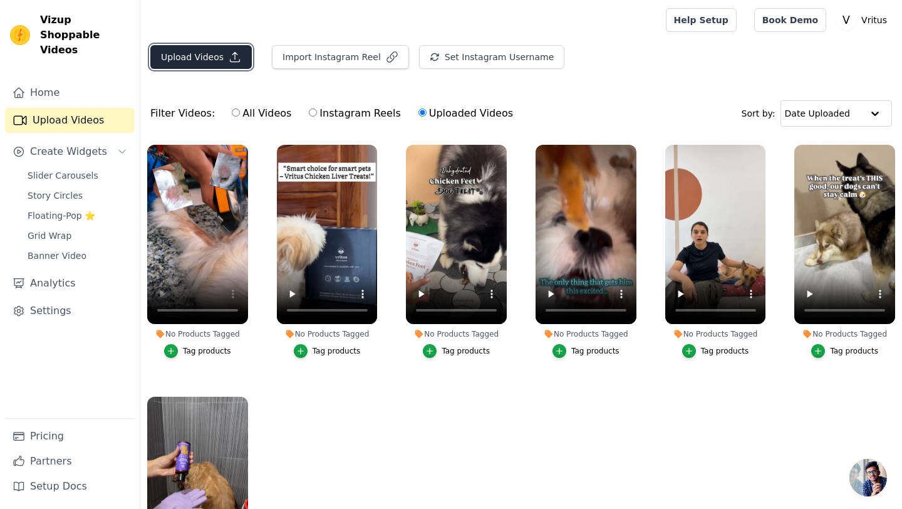
click at [204, 61] on button "Upload Videos" at bounding box center [200, 57] width 101 height 24
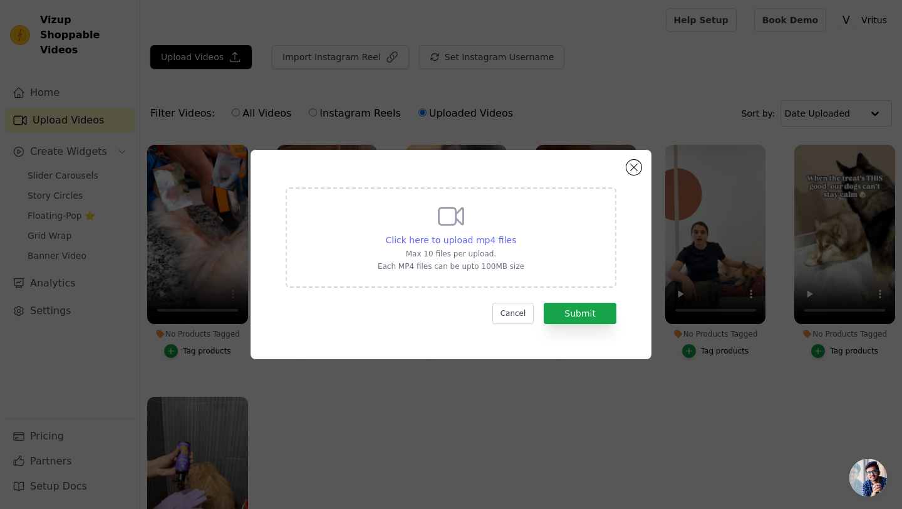
click at [450, 241] on span "Click here to upload mp4 files" at bounding box center [451, 240] width 131 height 10
click at [516, 234] on input "Click here to upload mp4 files Max 10 files per upload. Each MP4 files can be u…" at bounding box center [516, 233] width 1 height 1
click at [488, 229] on div "Click here to upload mp4 files Max 10 files per upload. Each MP4 files can be u…" at bounding box center [451, 236] width 147 height 70
click at [516, 233] on input "Click here to upload mp4 files Max 10 files per upload. Each MP4 files can be u…" at bounding box center [516, 233] width 1 height 1
type input "C:\fakepath\Video-910.mp4"
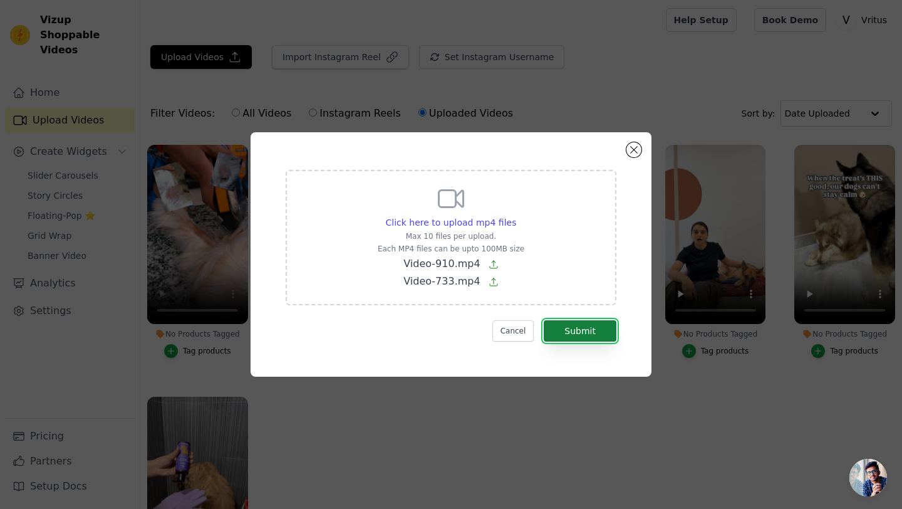
click at [588, 338] on button "Submit" at bounding box center [580, 330] width 73 height 21
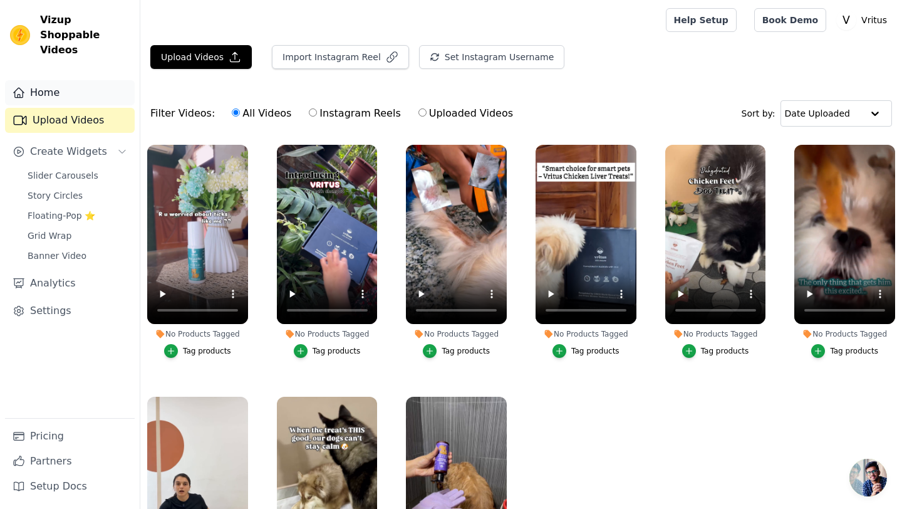
click at [50, 81] on link "Home" at bounding box center [70, 92] width 130 height 25
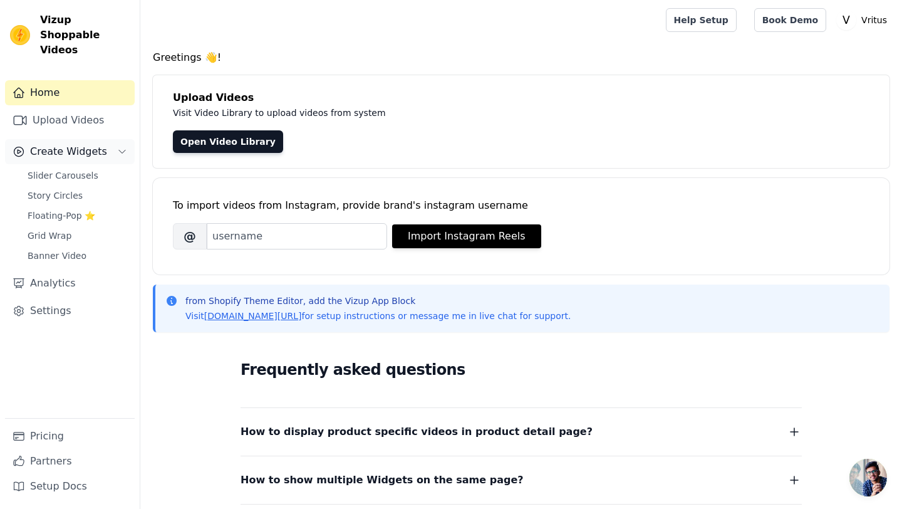
click at [51, 147] on button "Create Widgets" at bounding box center [70, 151] width 130 height 25
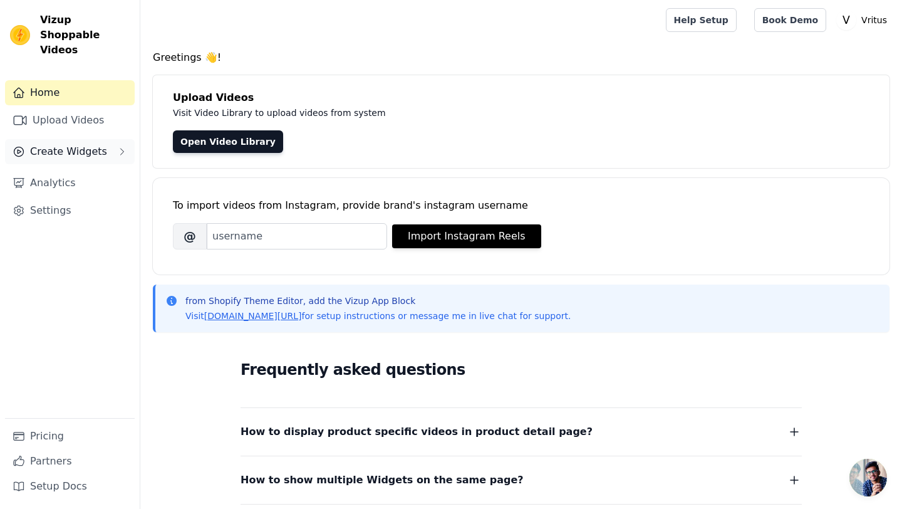
click at [54, 144] on span "Create Widgets" at bounding box center [68, 151] width 77 height 15
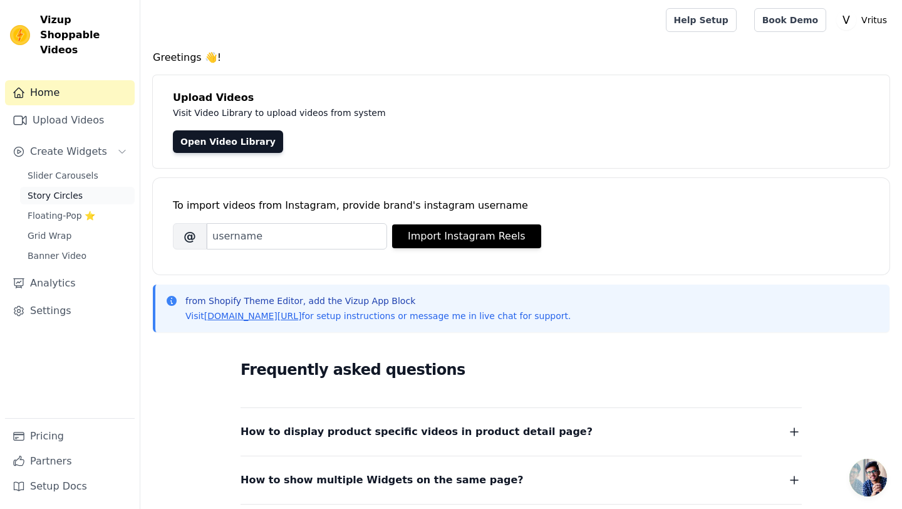
click at [52, 189] on span "Story Circles" at bounding box center [55, 195] width 55 height 13
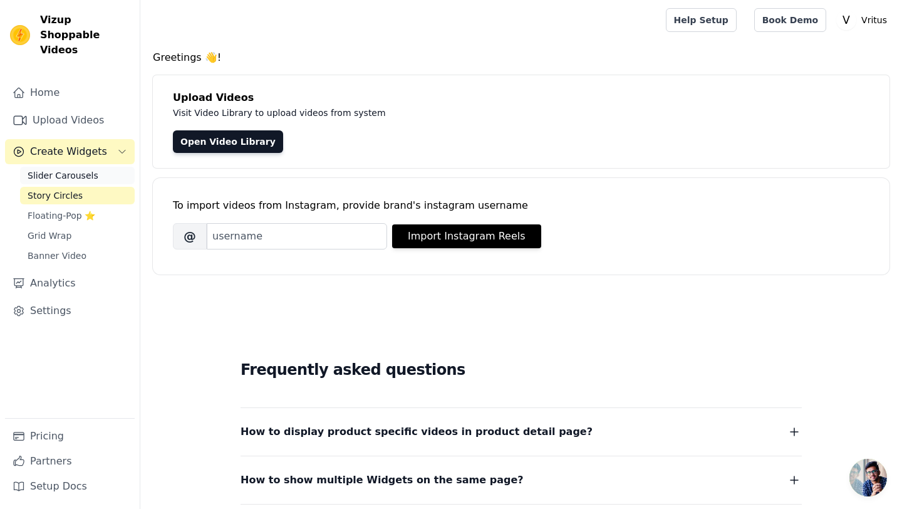
click at [57, 169] on span "Slider Carousels" at bounding box center [63, 175] width 71 height 13
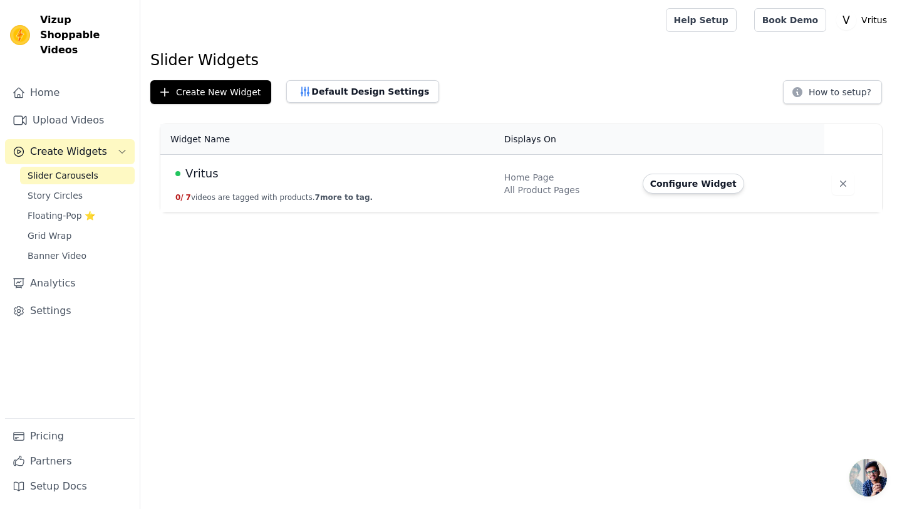
click at [569, 177] on div "Home Page" at bounding box center [565, 177] width 123 height 13
click at [308, 192] on button "0 / 7 videos are tagged with products. 7 more to tag." at bounding box center [273, 197] width 197 height 10
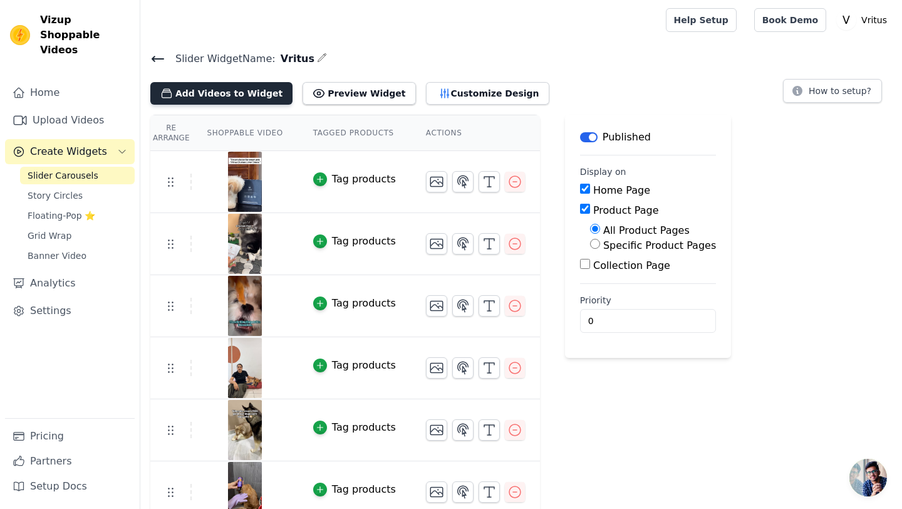
click at [254, 95] on button "Add Videos to Widget" at bounding box center [221, 93] width 142 height 23
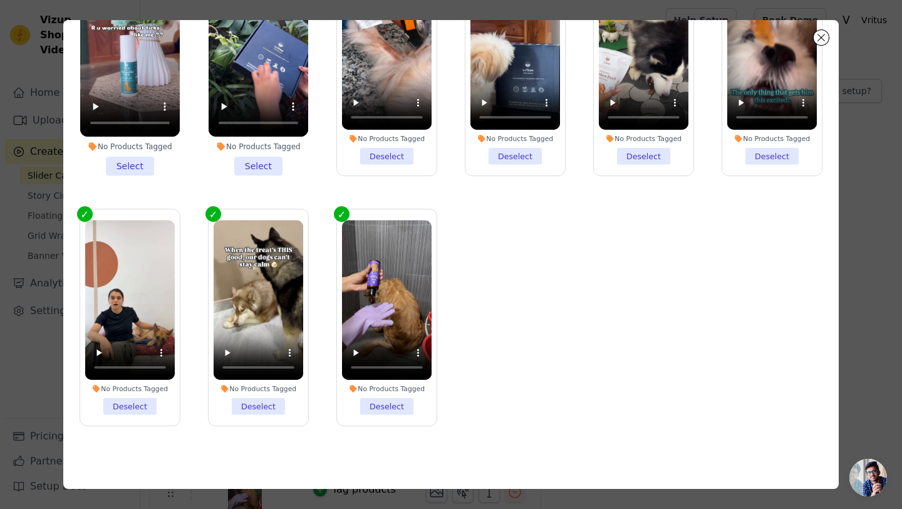
scroll to position [20, 0]
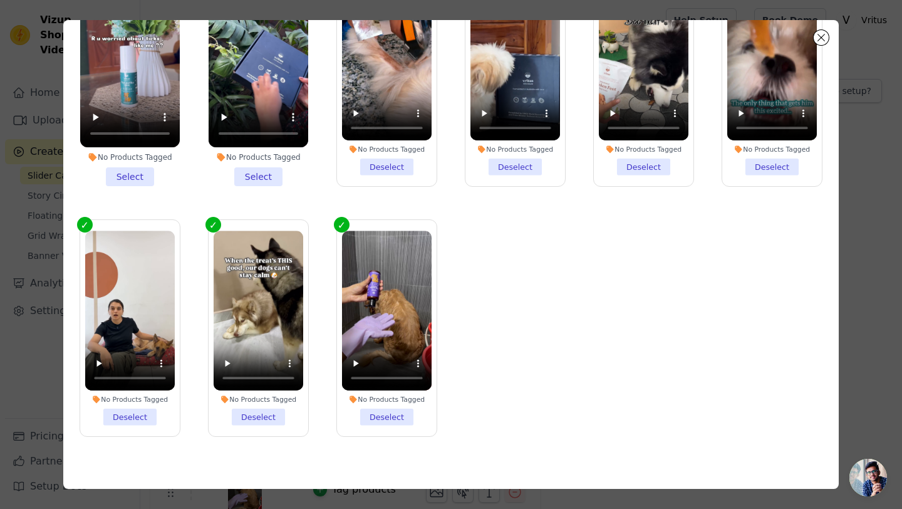
click at [257, 175] on li "No Products Tagged Select" at bounding box center [259, 78] width 100 height 216
click at [0, 0] on input "No Products Tagged Select" at bounding box center [0, 0] width 0 height 0
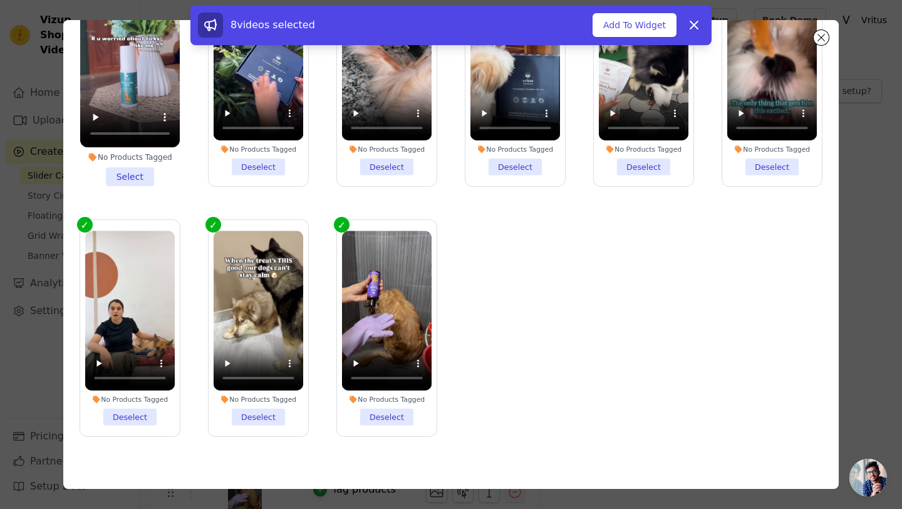
click at [123, 171] on li "No Products Tagged Select" at bounding box center [130, 78] width 100 height 216
click at [0, 0] on input "No Products Tagged Select" at bounding box center [0, 0] width 0 height 0
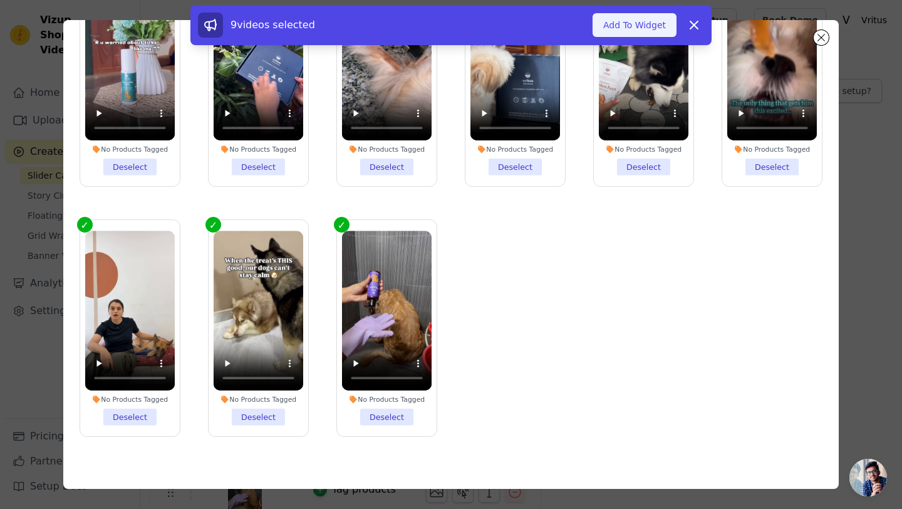
click at [635, 34] on button "Add To Widget" at bounding box center [635, 25] width 84 height 24
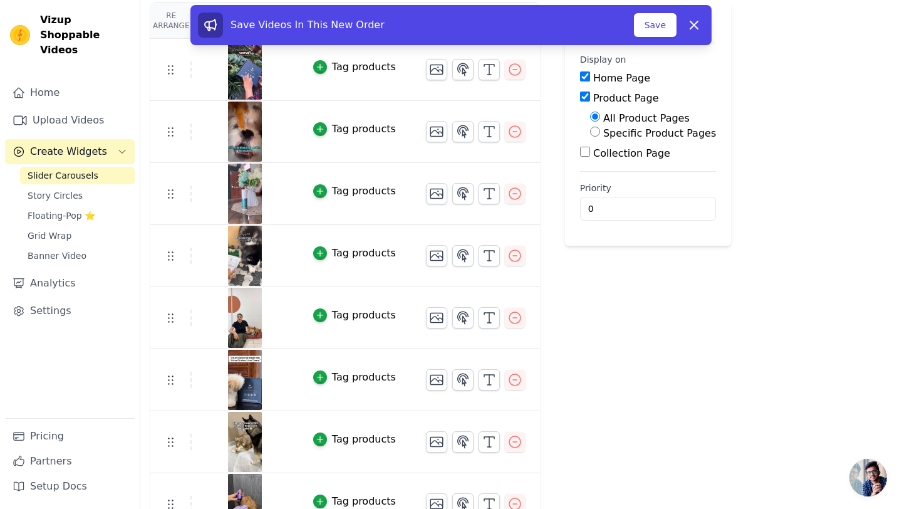
scroll to position [200, 0]
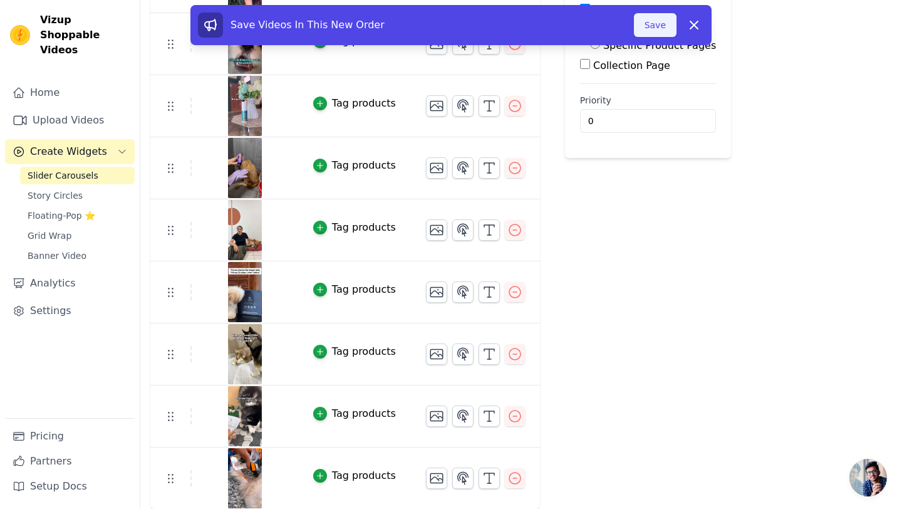
click at [650, 28] on button "Save" at bounding box center [655, 25] width 43 height 24
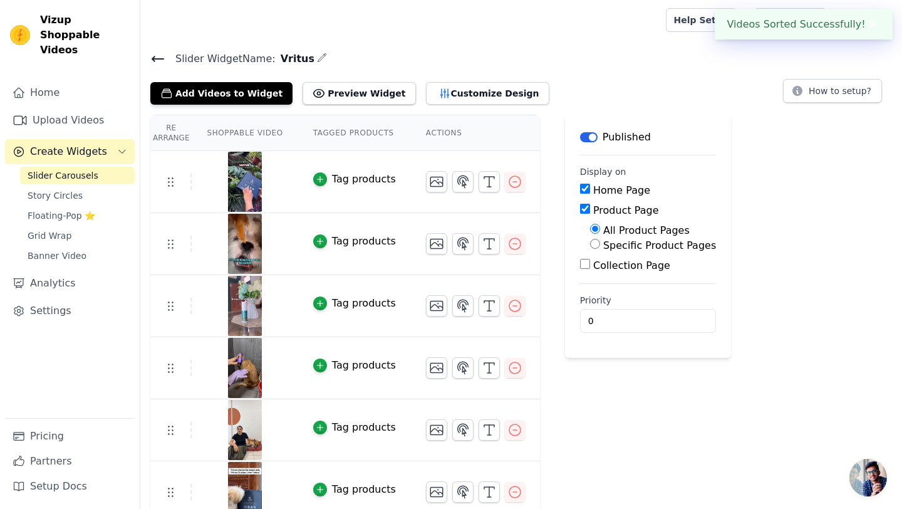
click at [646, 28] on div at bounding box center [400, 20] width 501 height 40
